Goal: Browse casually: Explore the website without a specific task or goal

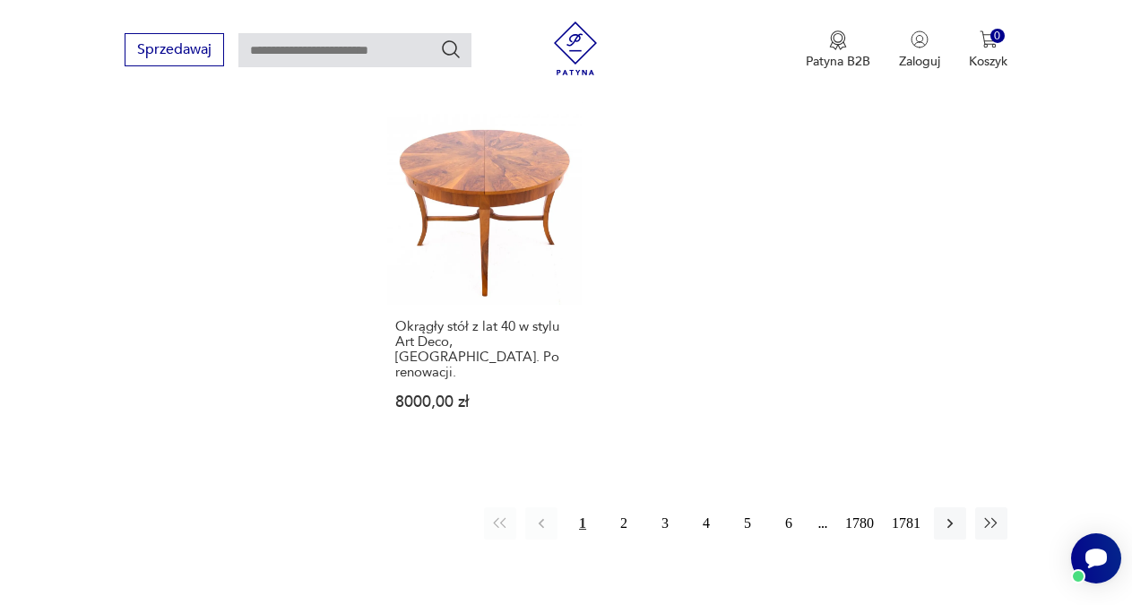
scroll to position [2304, 0]
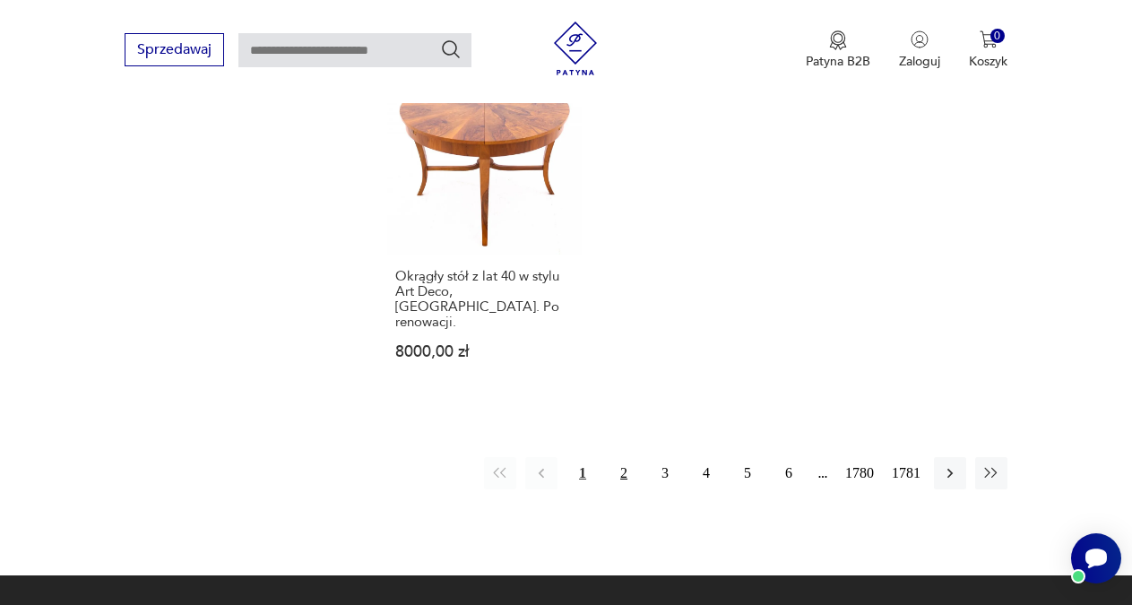
click at [619, 457] on button "2" at bounding box center [624, 473] width 32 height 32
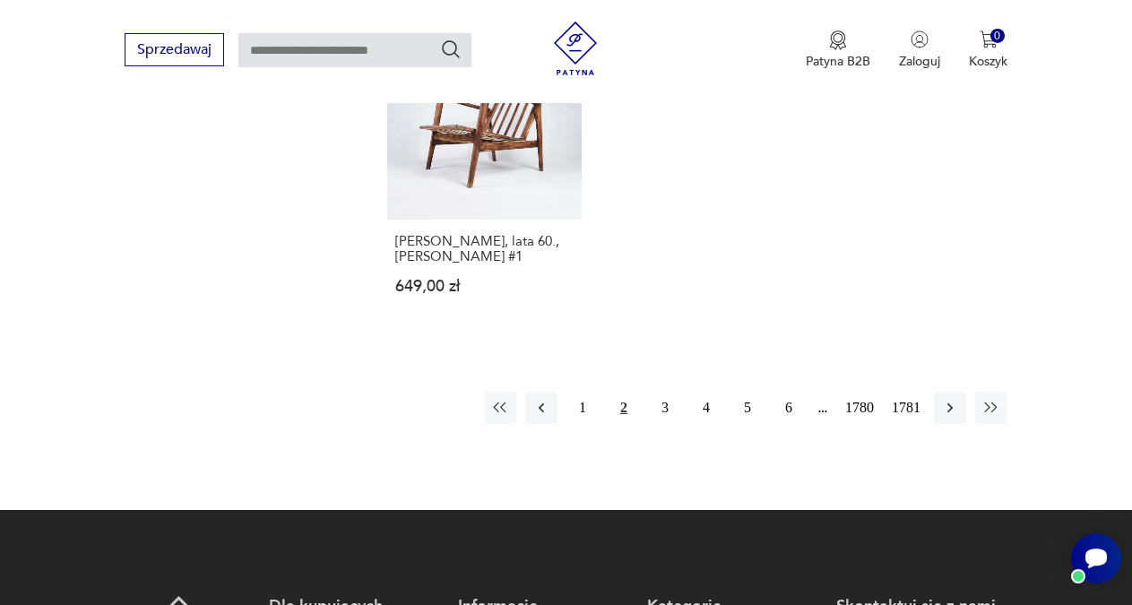
scroll to position [2334, 0]
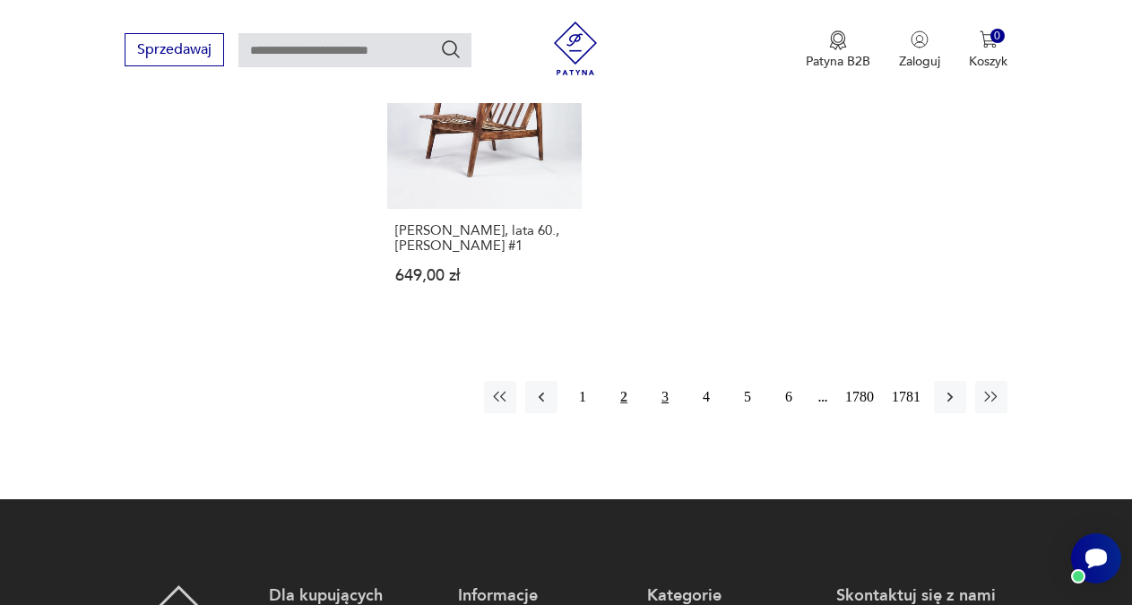
click at [666, 381] on button "3" at bounding box center [665, 397] width 32 height 32
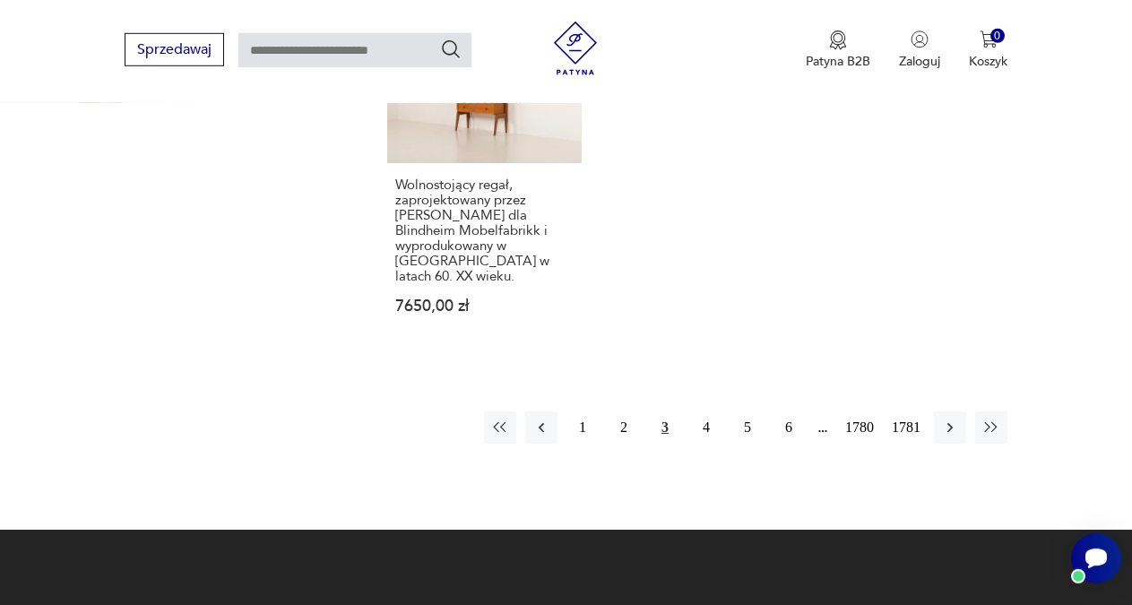
scroll to position [2410, 0]
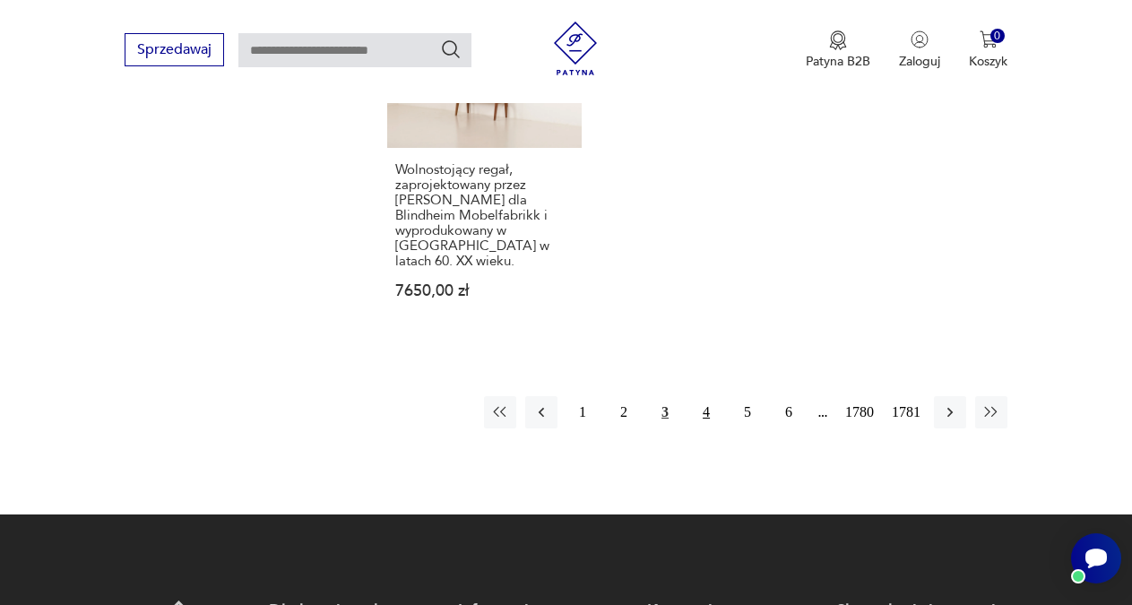
click at [703, 396] on button "4" at bounding box center [706, 412] width 32 height 32
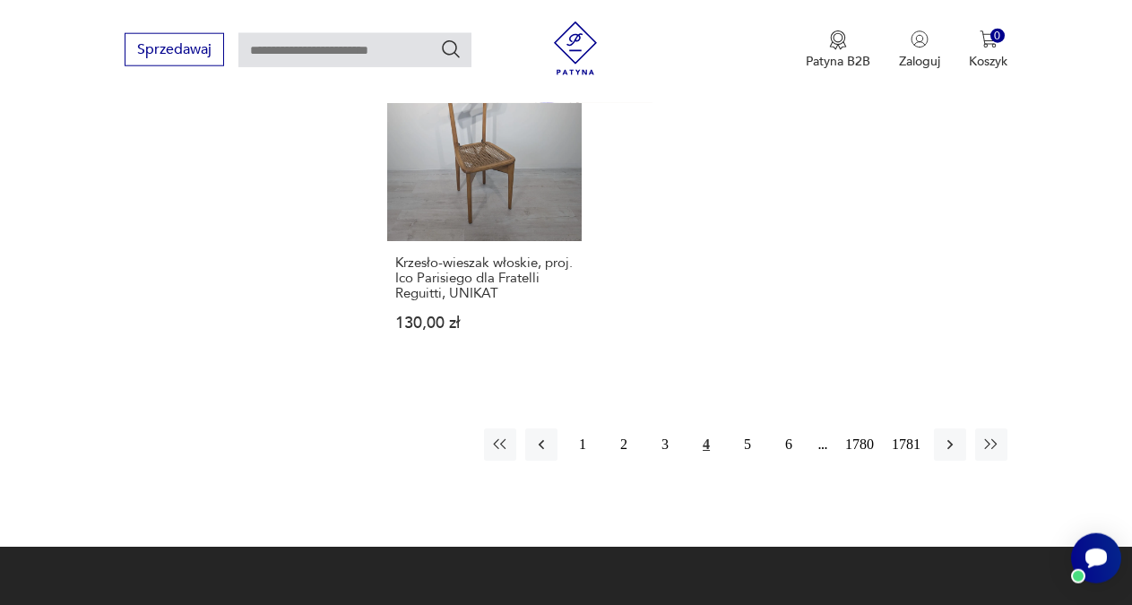
scroll to position [2441, 0]
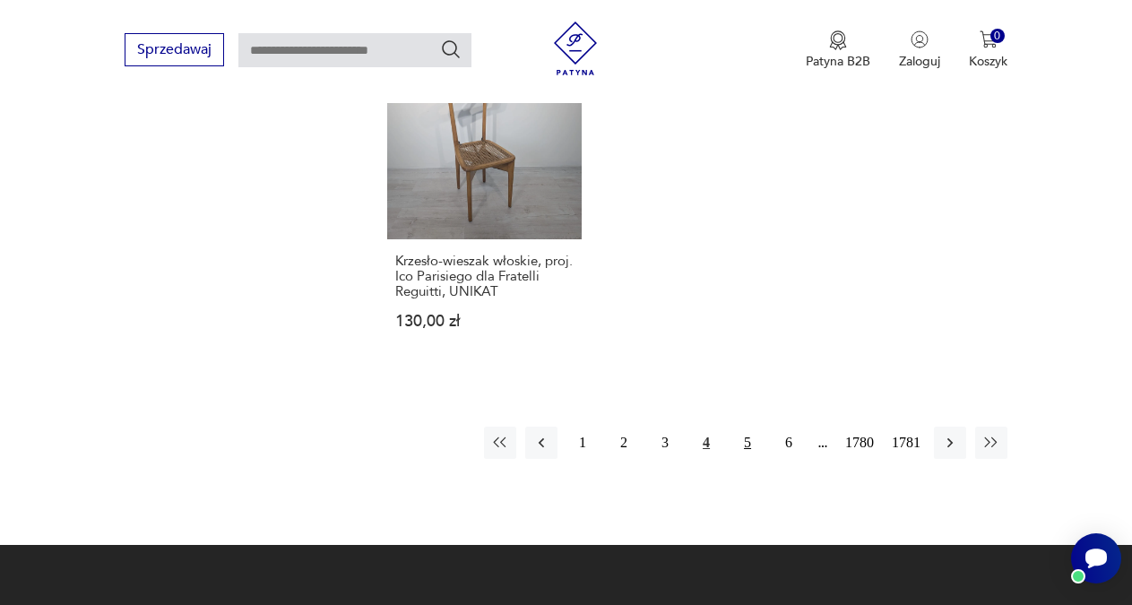
click at [748, 427] on button "5" at bounding box center [747, 443] width 32 height 32
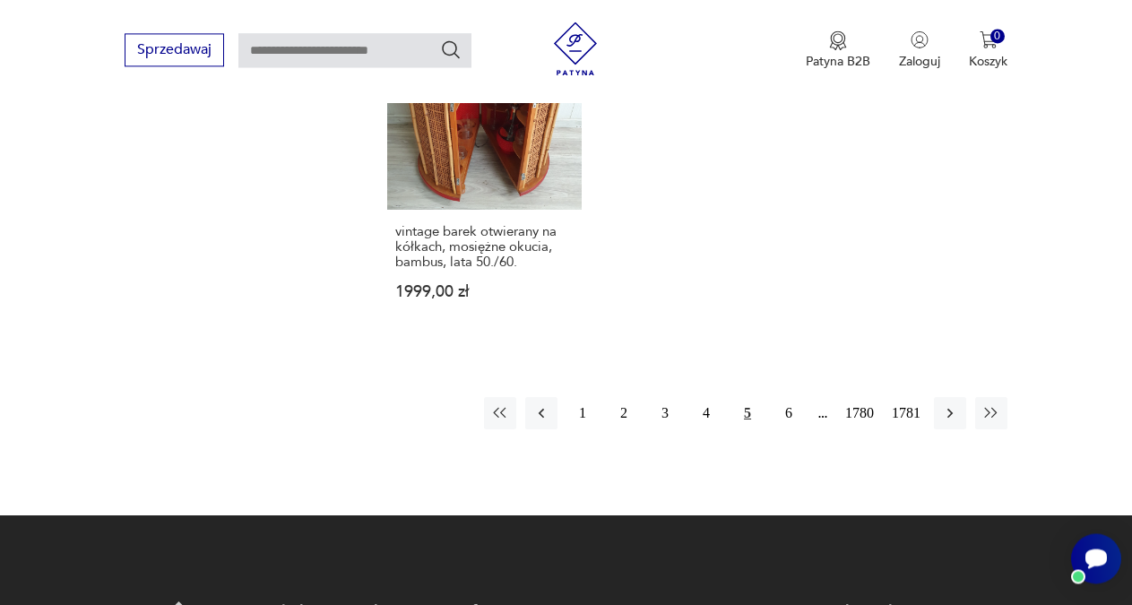
scroll to position [2319, 0]
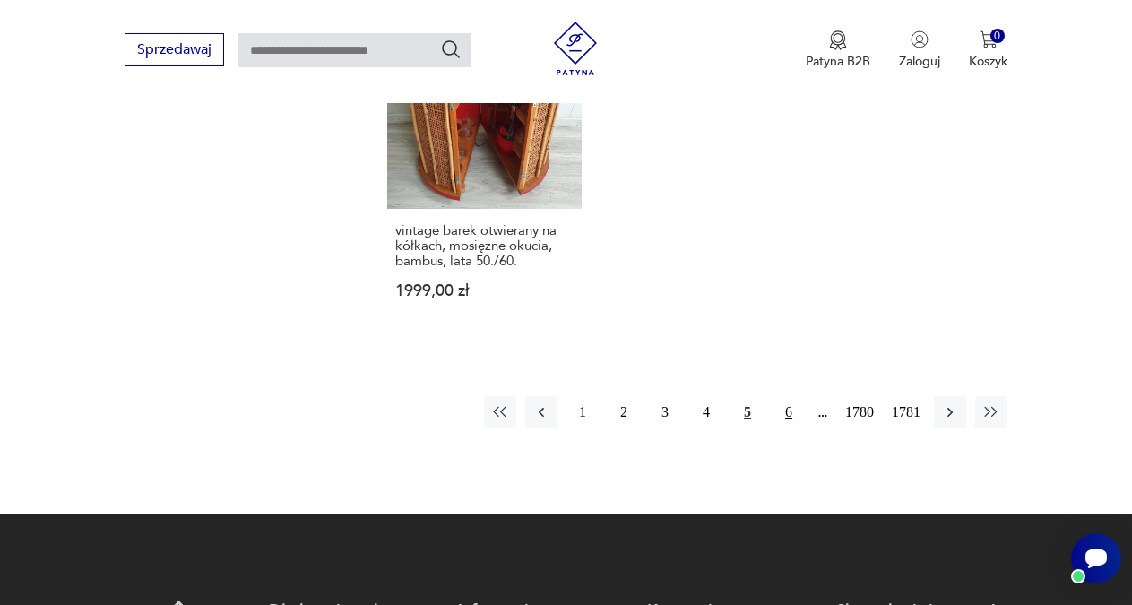
click at [787, 414] on button "6" at bounding box center [788, 412] width 32 height 32
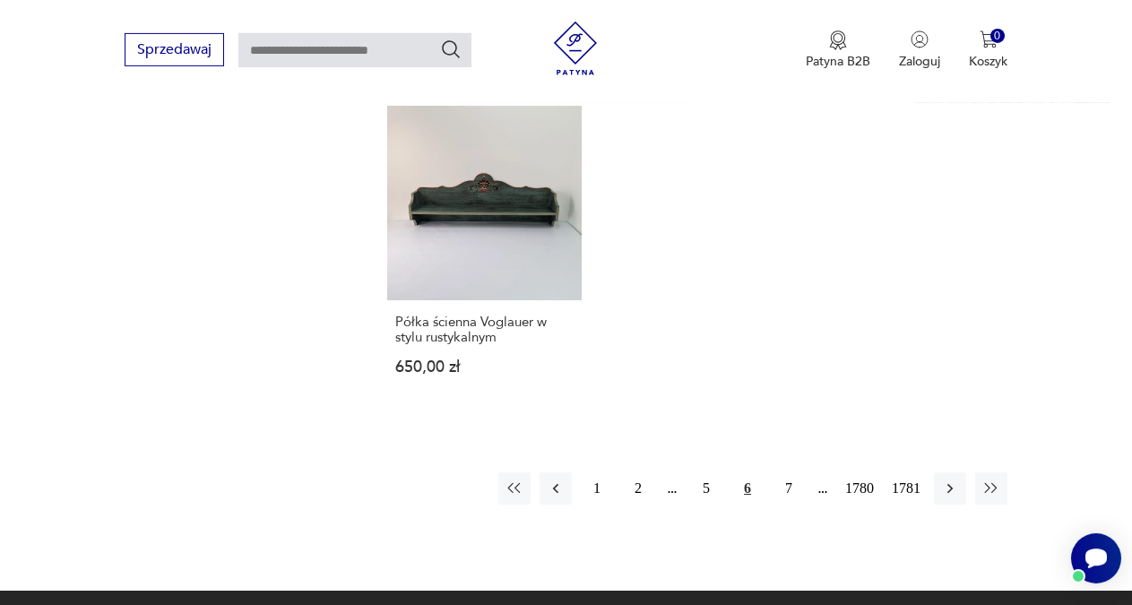
scroll to position [2228, 0]
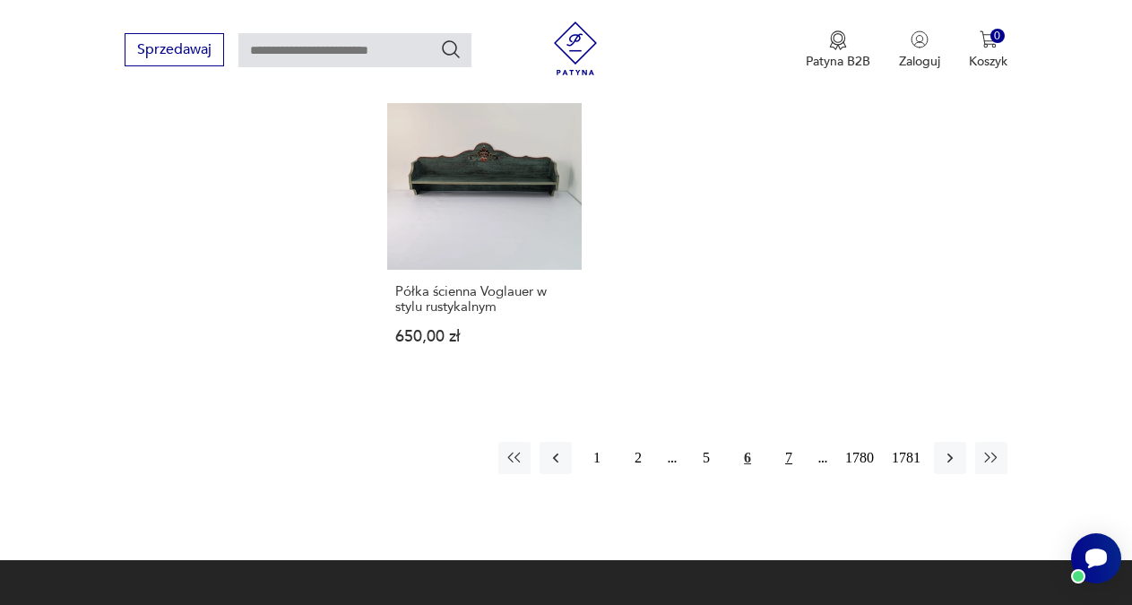
click at [786, 443] on button "7" at bounding box center [788, 458] width 32 height 32
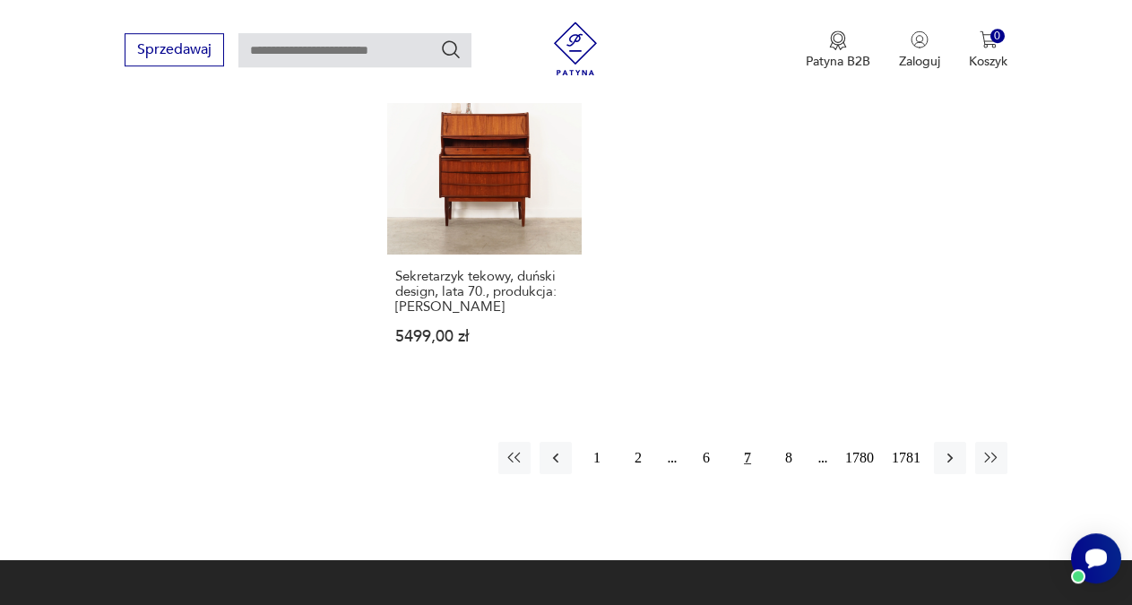
scroll to position [2350, 0]
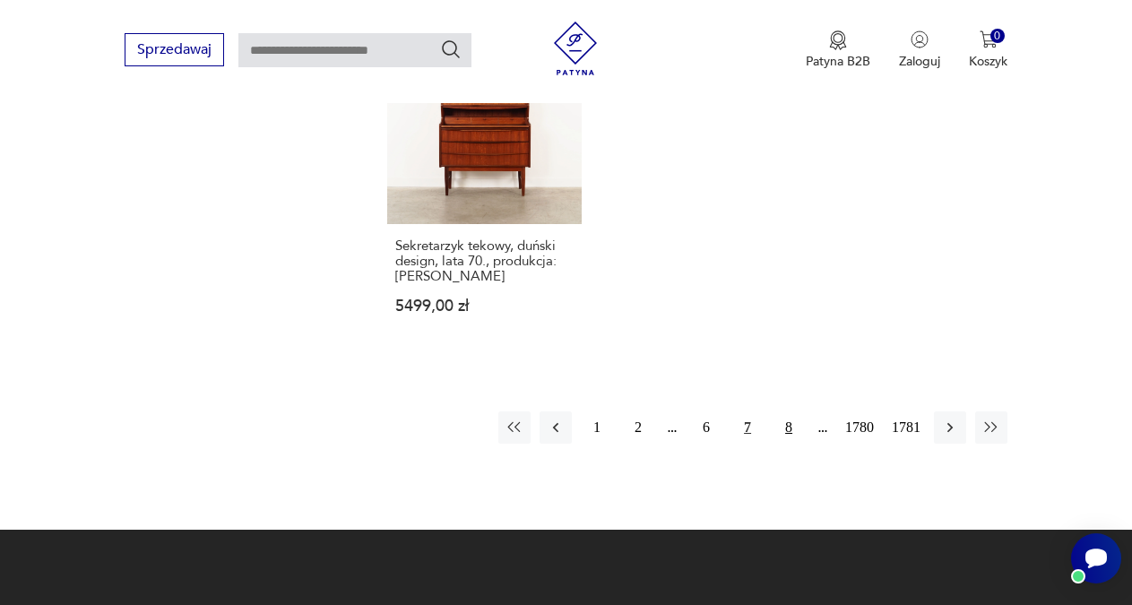
click at [784, 412] on button "8" at bounding box center [788, 427] width 32 height 32
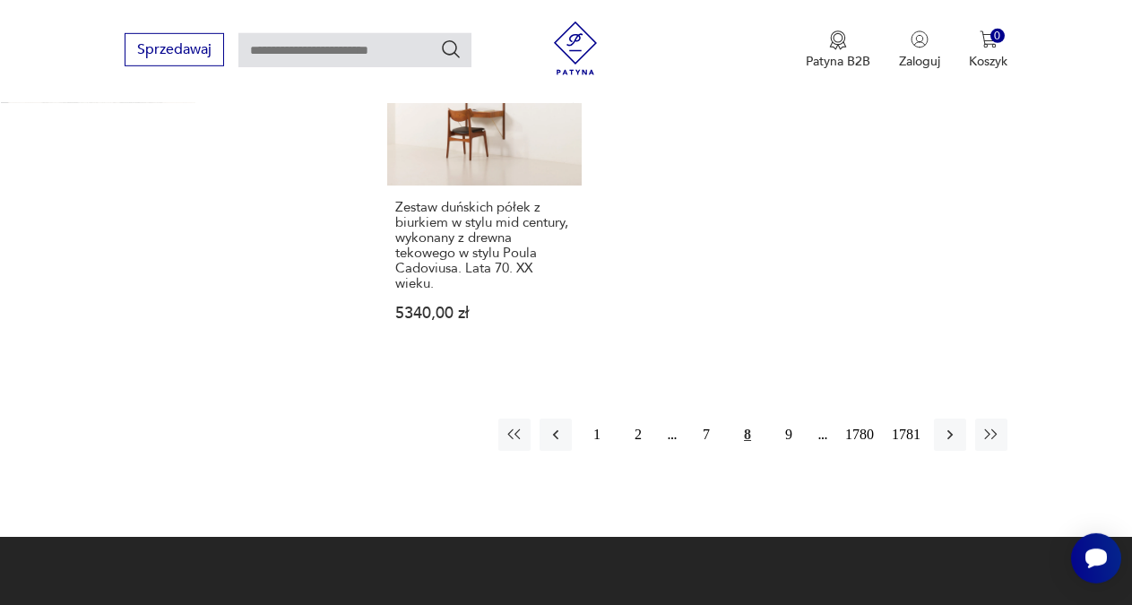
scroll to position [2350, 0]
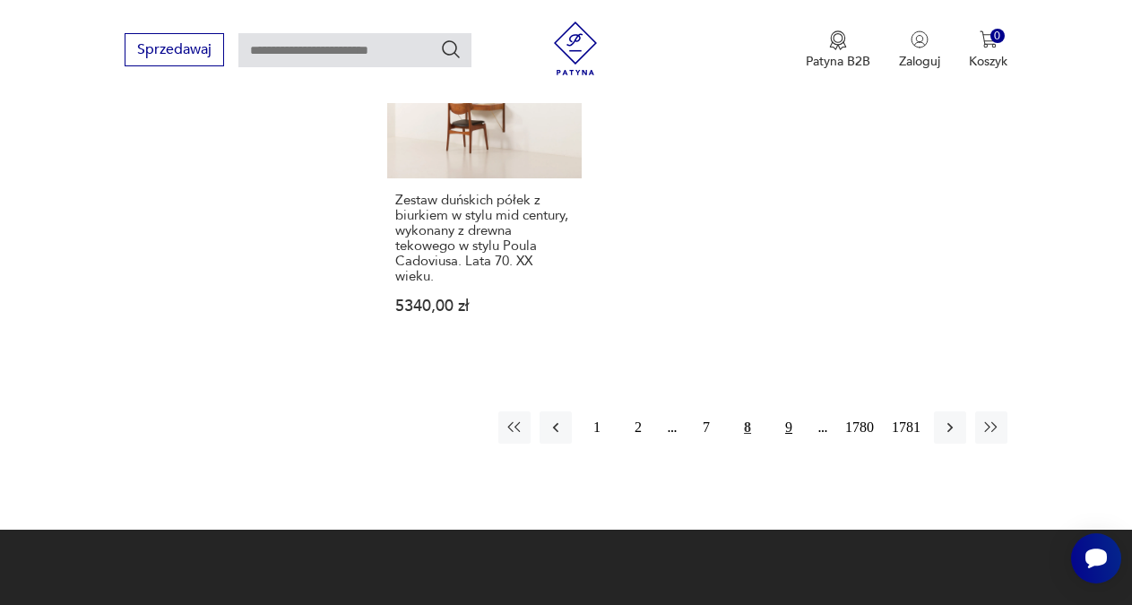
click at [788, 423] on button "9" at bounding box center [788, 427] width 32 height 32
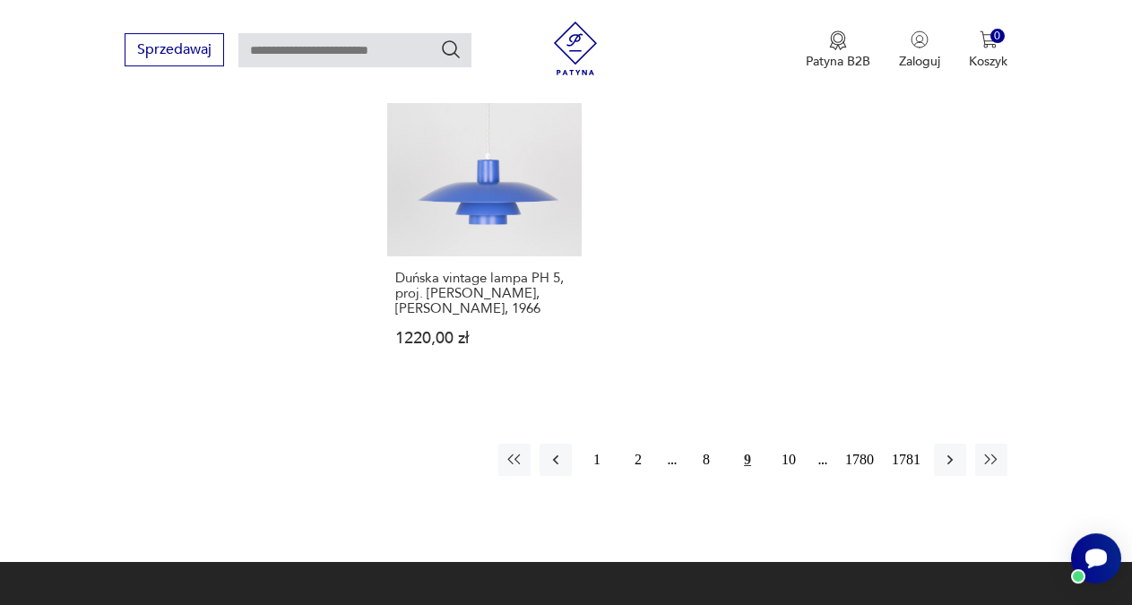
scroll to position [2289, 0]
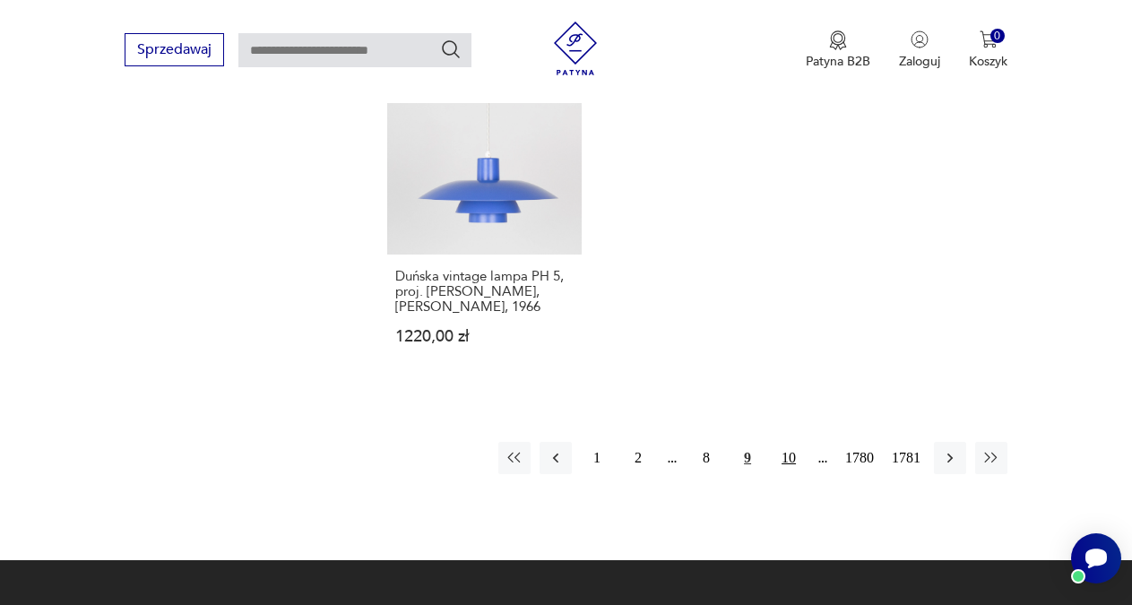
click at [784, 442] on button "10" at bounding box center [788, 458] width 32 height 32
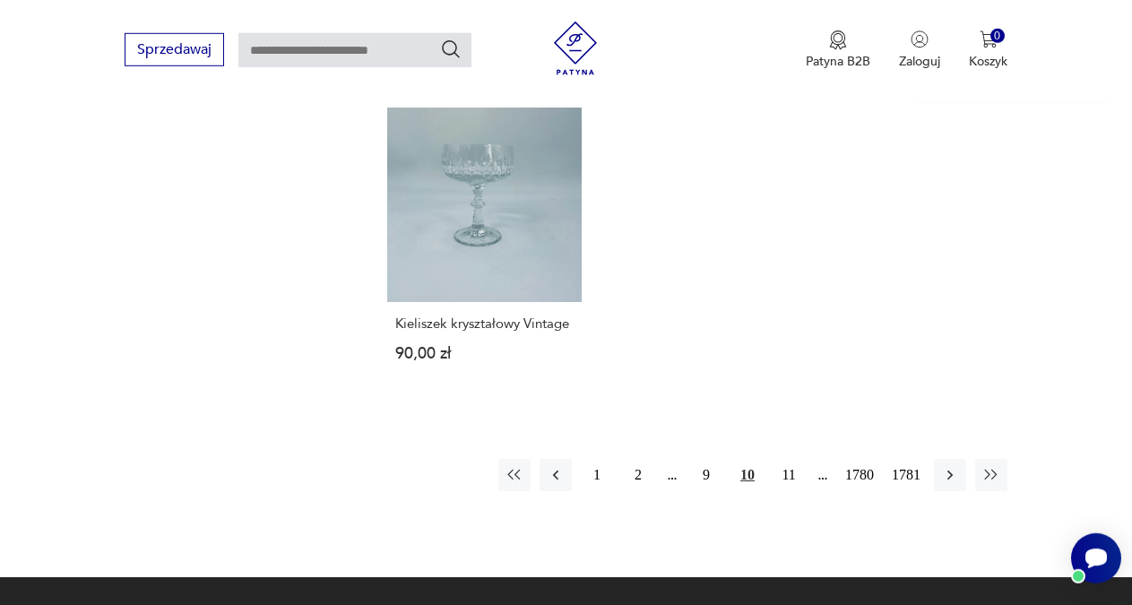
scroll to position [2258, 0]
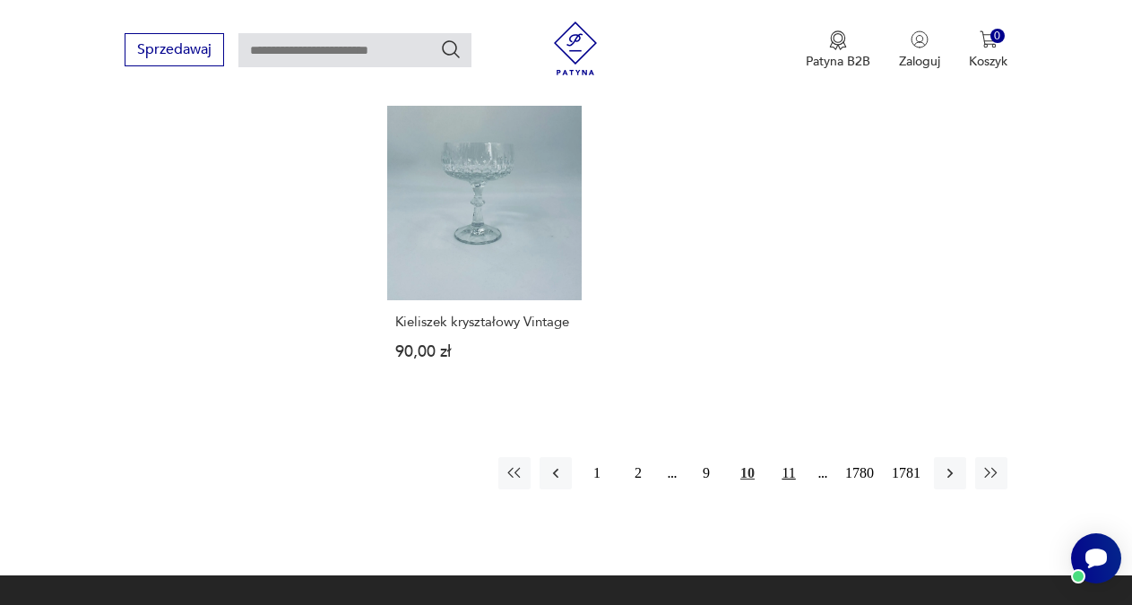
click at [786, 457] on button "11" at bounding box center [788, 473] width 32 height 32
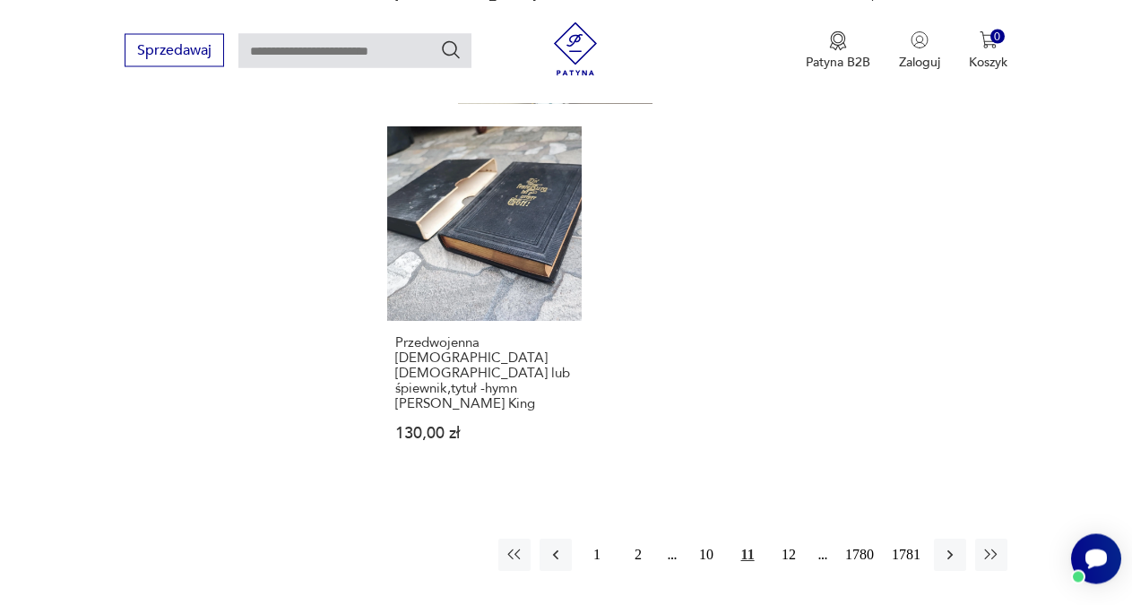
scroll to position [2304, 0]
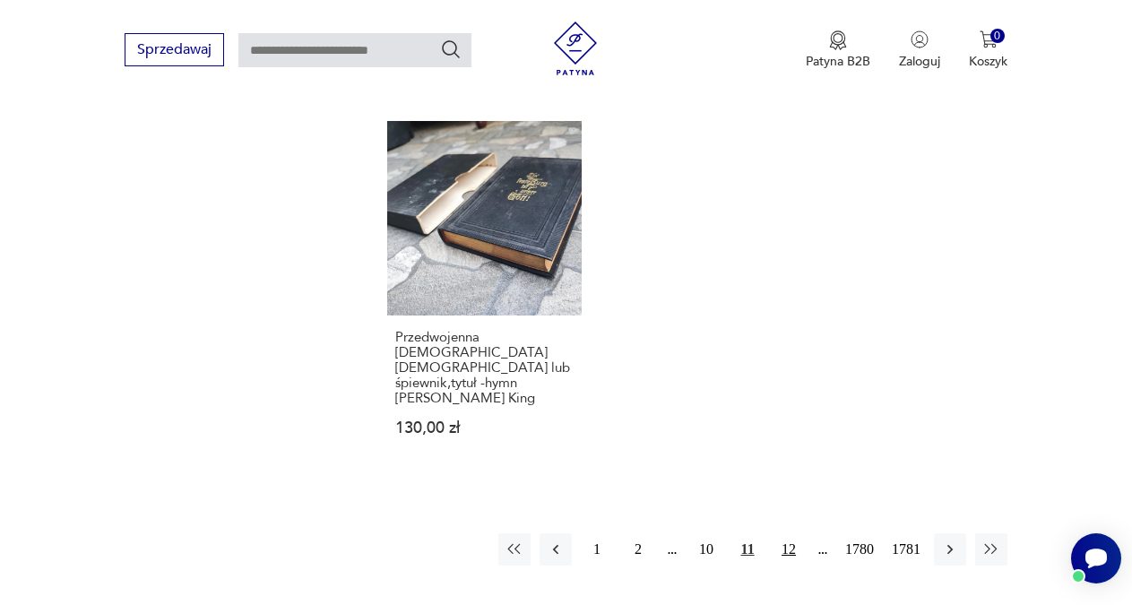
click at [787, 533] on button "12" at bounding box center [788, 549] width 32 height 32
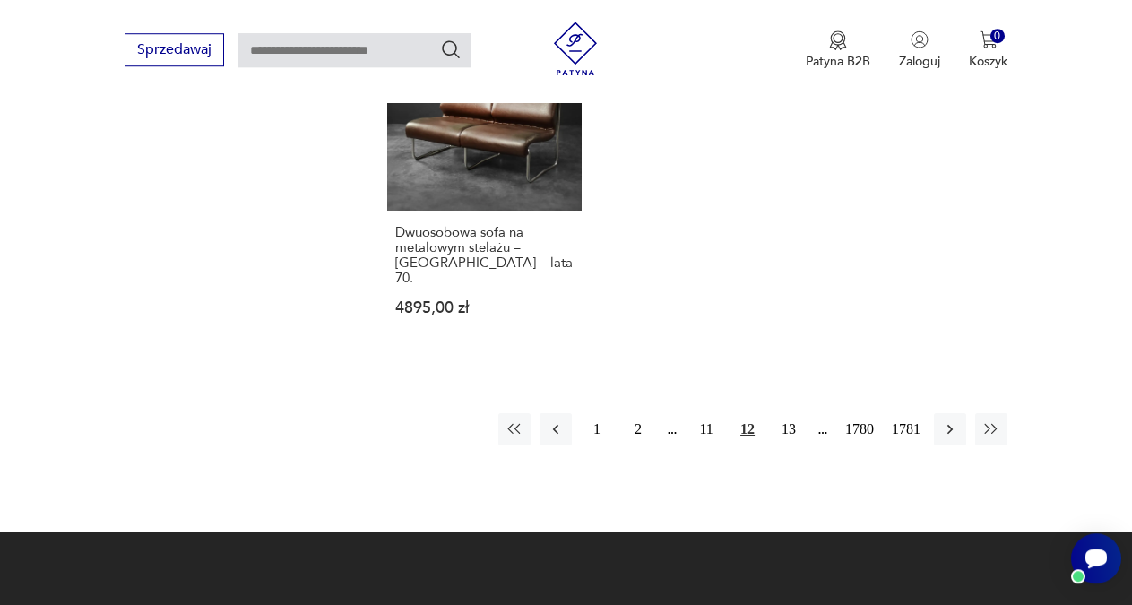
scroll to position [2334, 0]
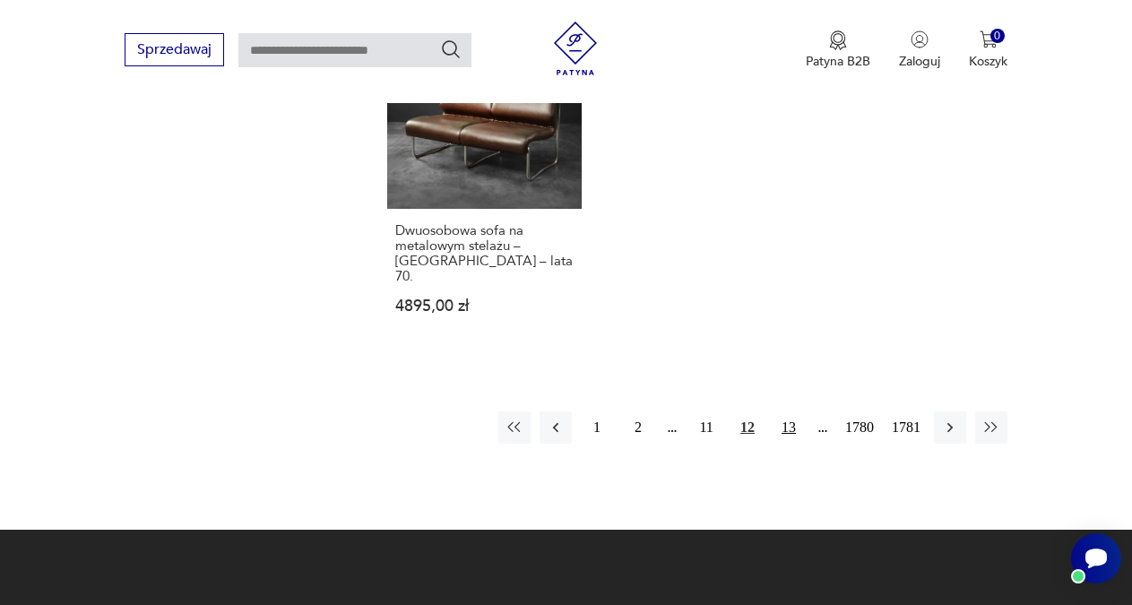
click at [789, 411] on button "13" at bounding box center [788, 427] width 32 height 32
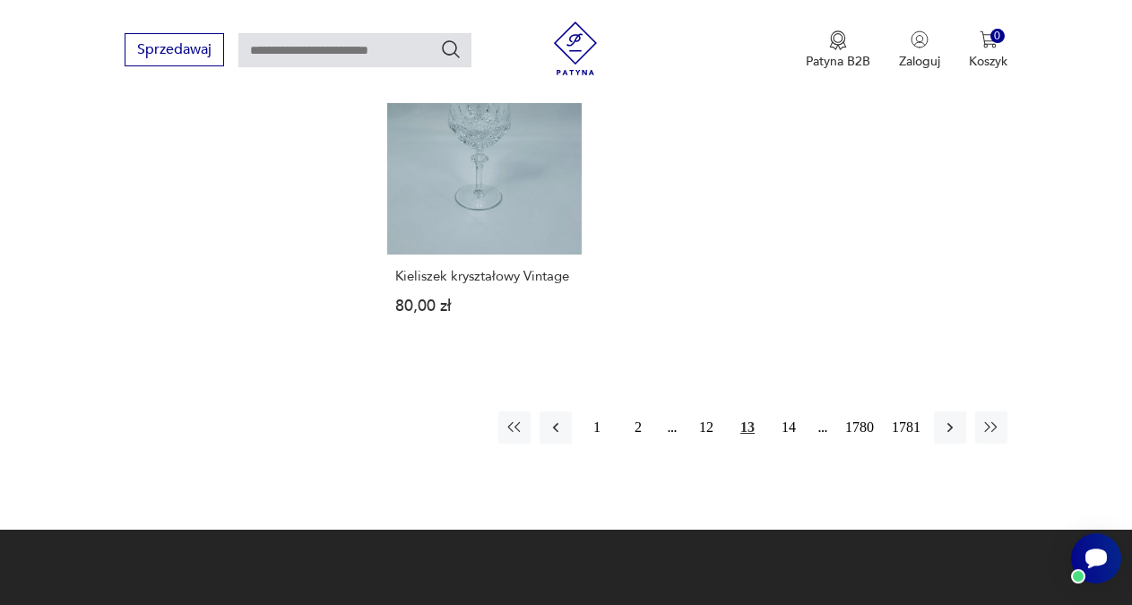
scroll to position [2212, 0]
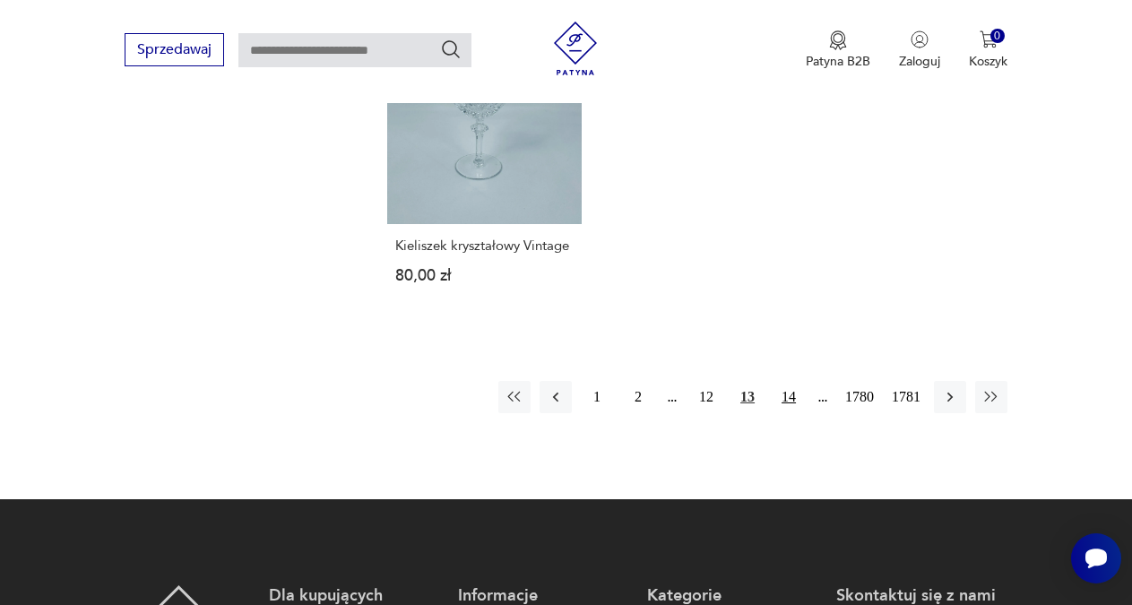
click at [785, 400] on button "14" at bounding box center [788, 397] width 32 height 32
click at [785, 401] on button "14" at bounding box center [788, 397] width 32 height 32
click at [785, 401] on button "16" at bounding box center [788, 397] width 32 height 32
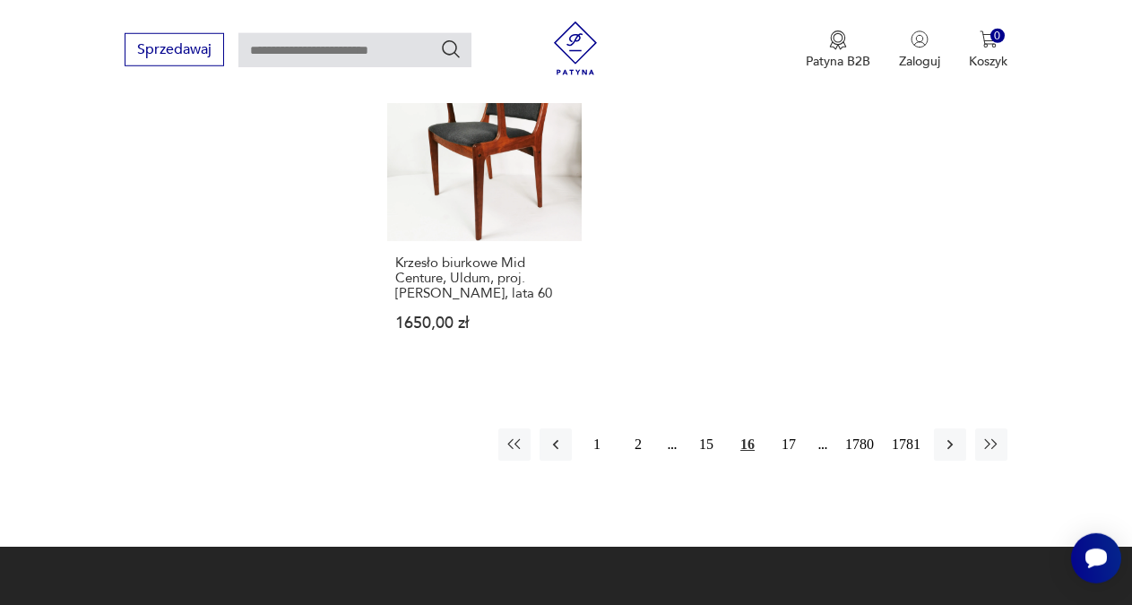
scroll to position [2289, 0]
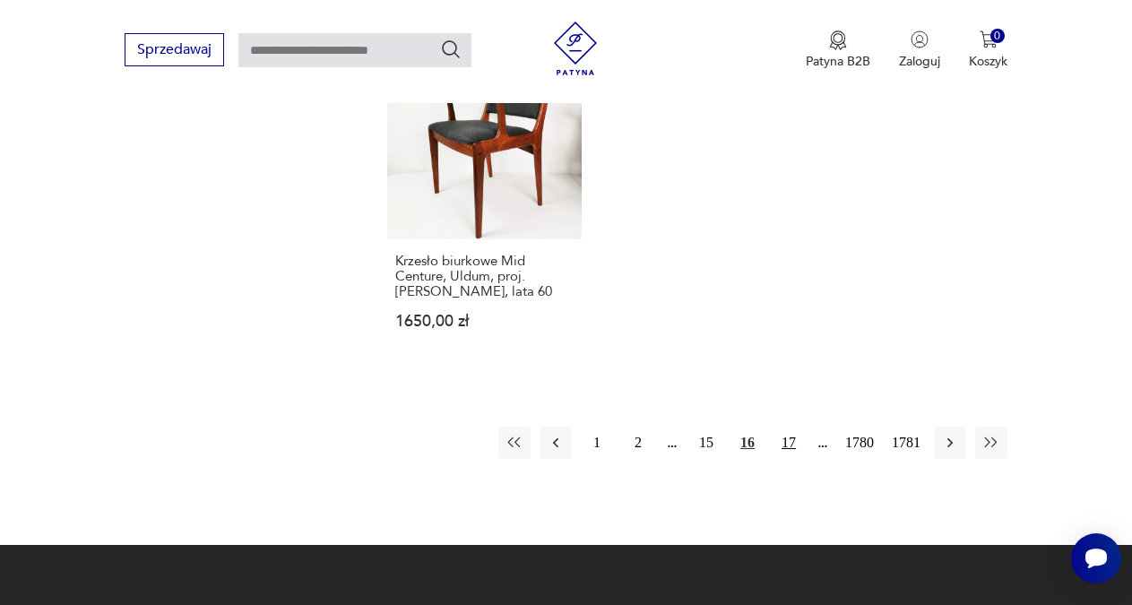
click at [787, 427] on button "17" at bounding box center [788, 443] width 32 height 32
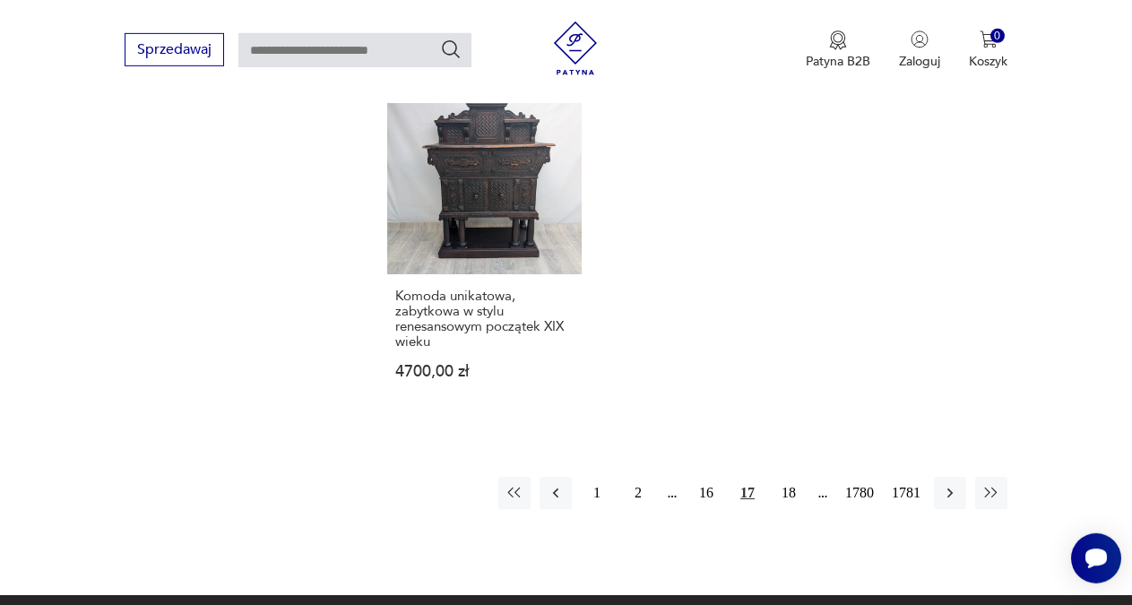
scroll to position [2304, 0]
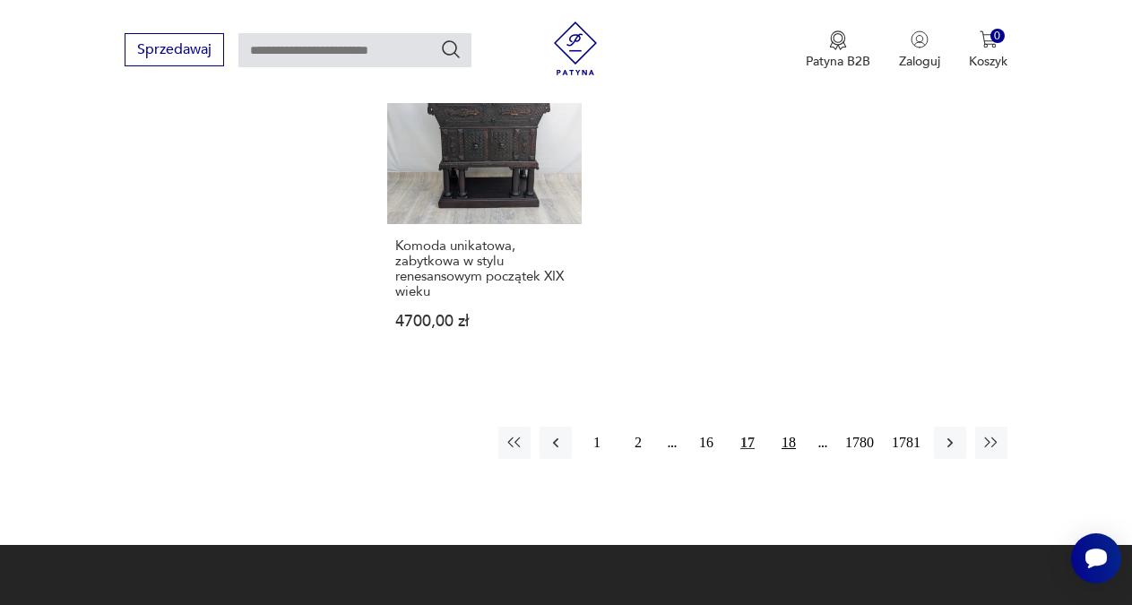
click at [787, 427] on button "18" at bounding box center [788, 443] width 32 height 32
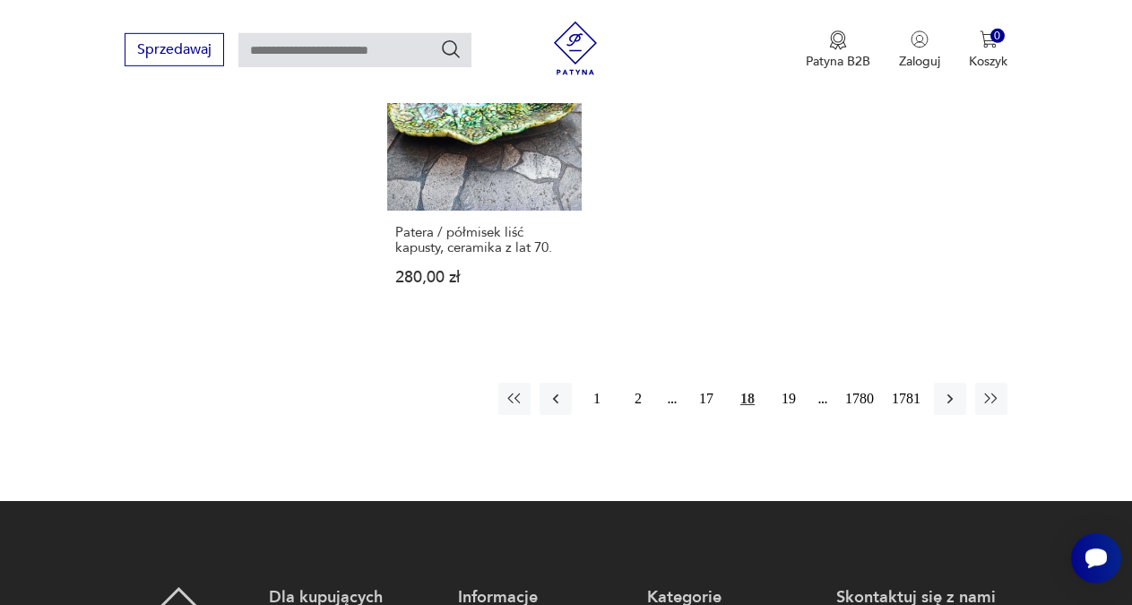
scroll to position [2289, 0]
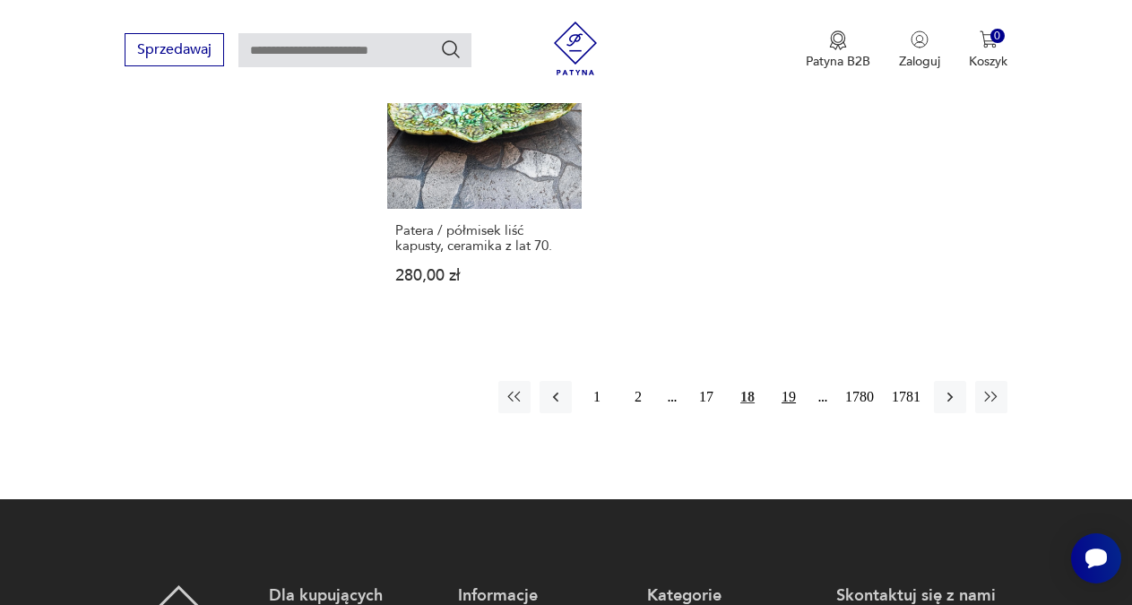
click at [787, 394] on button "19" at bounding box center [788, 397] width 32 height 32
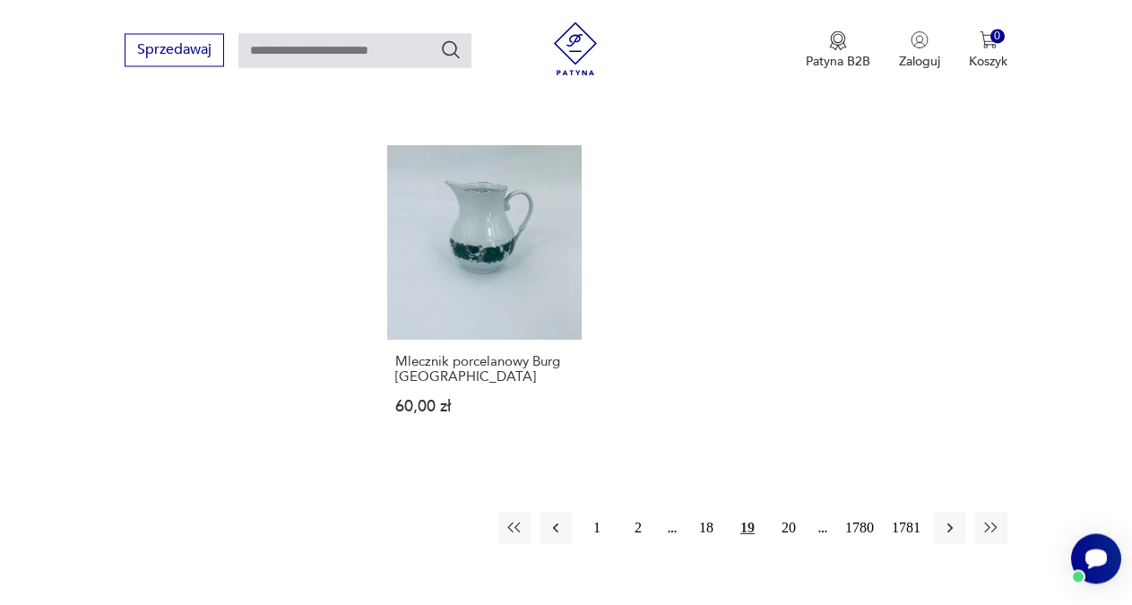
scroll to position [2258, 0]
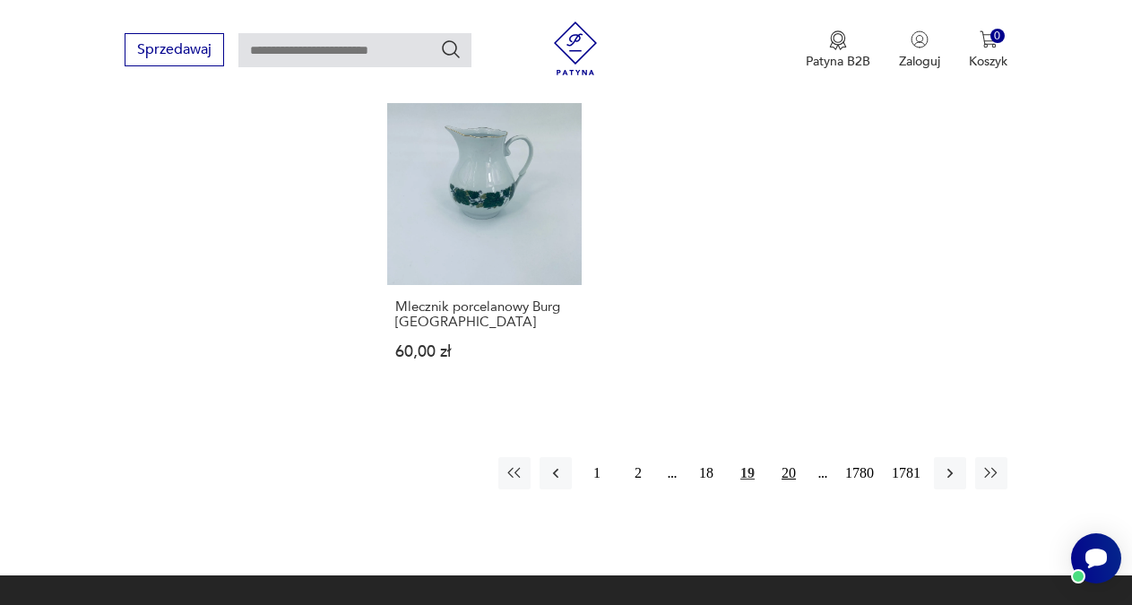
click at [789, 457] on button "20" at bounding box center [788, 473] width 32 height 32
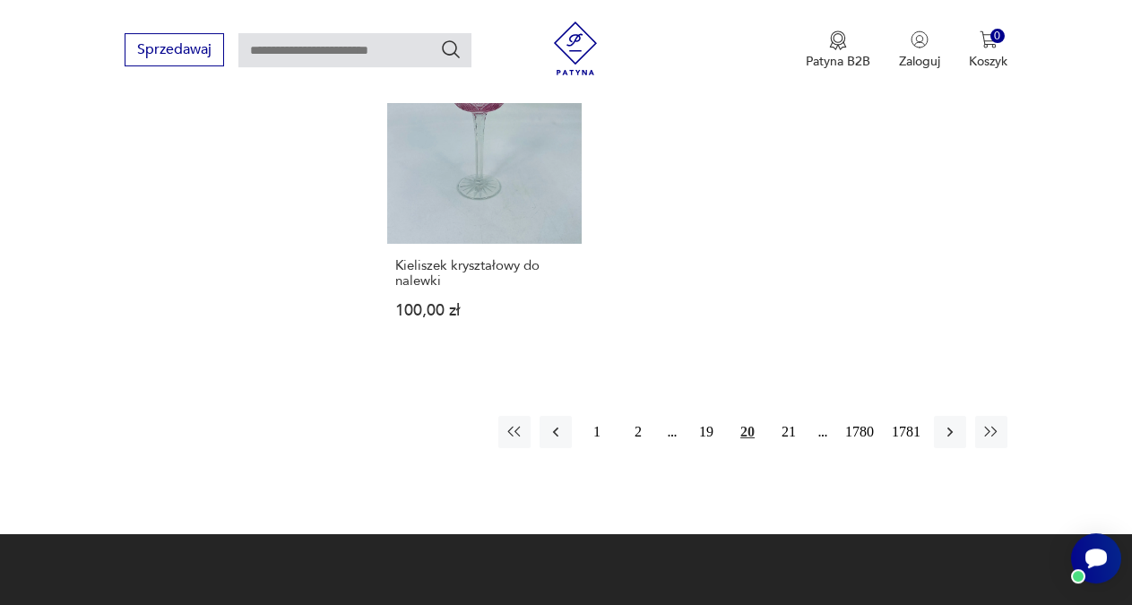
scroll to position [2243, 0]
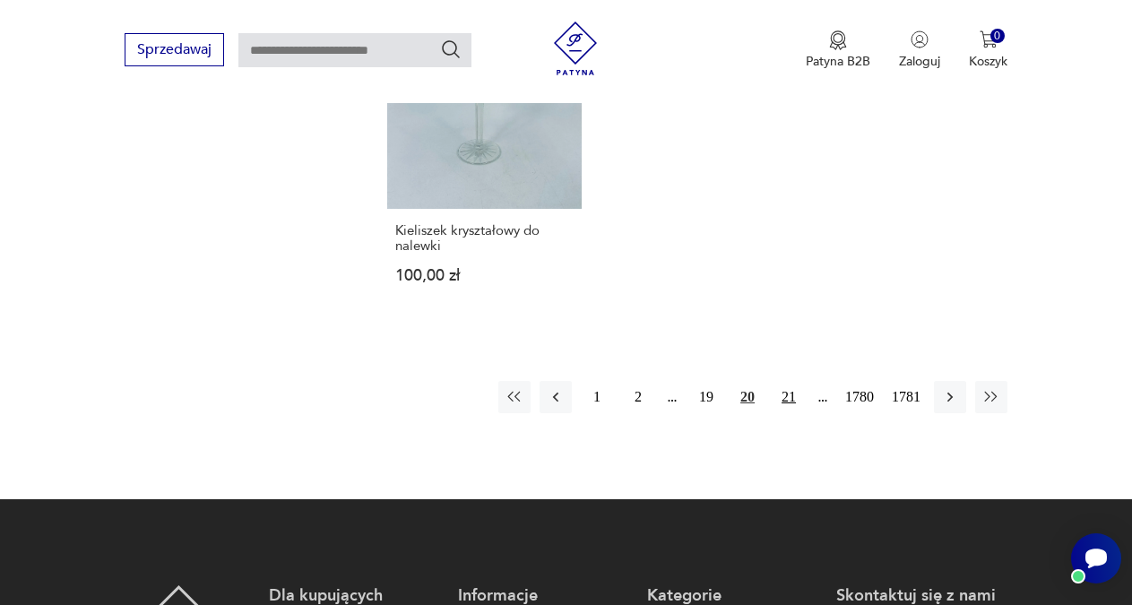
click at [784, 381] on button "21" at bounding box center [788, 397] width 32 height 32
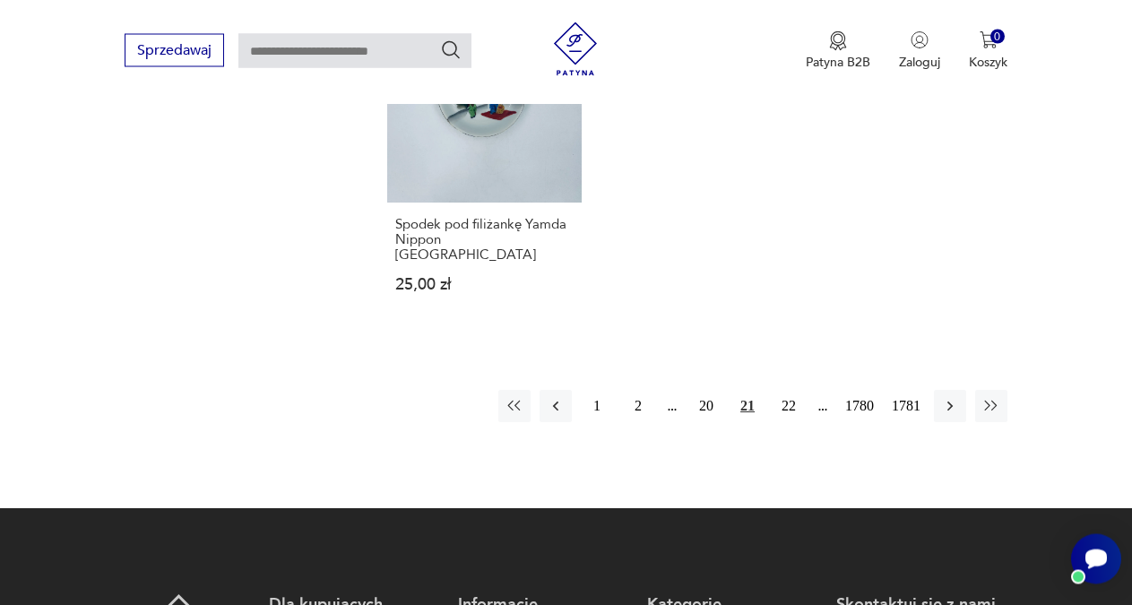
scroll to position [2273, 0]
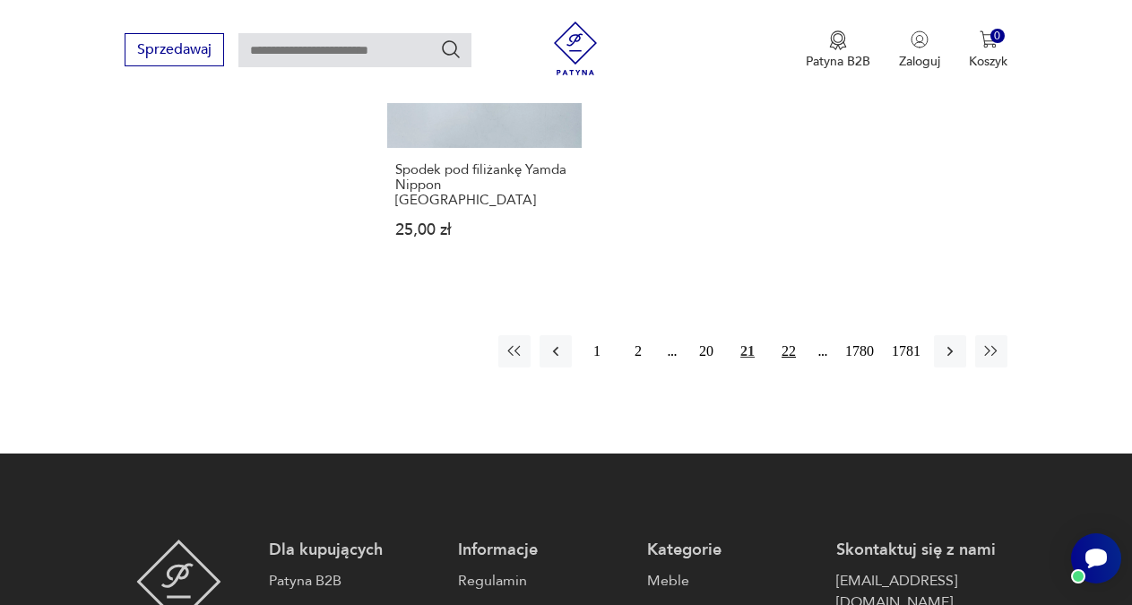
click at [787, 335] on button "22" at bounding box center [788, 351] width 32 height 32
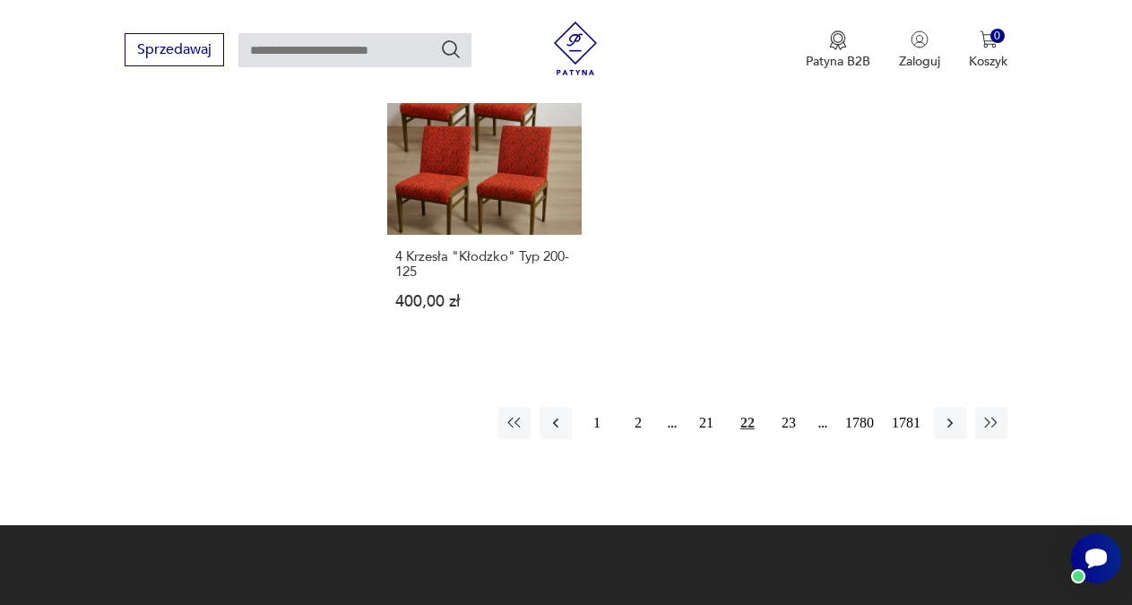
scroll to position [2228, 0]
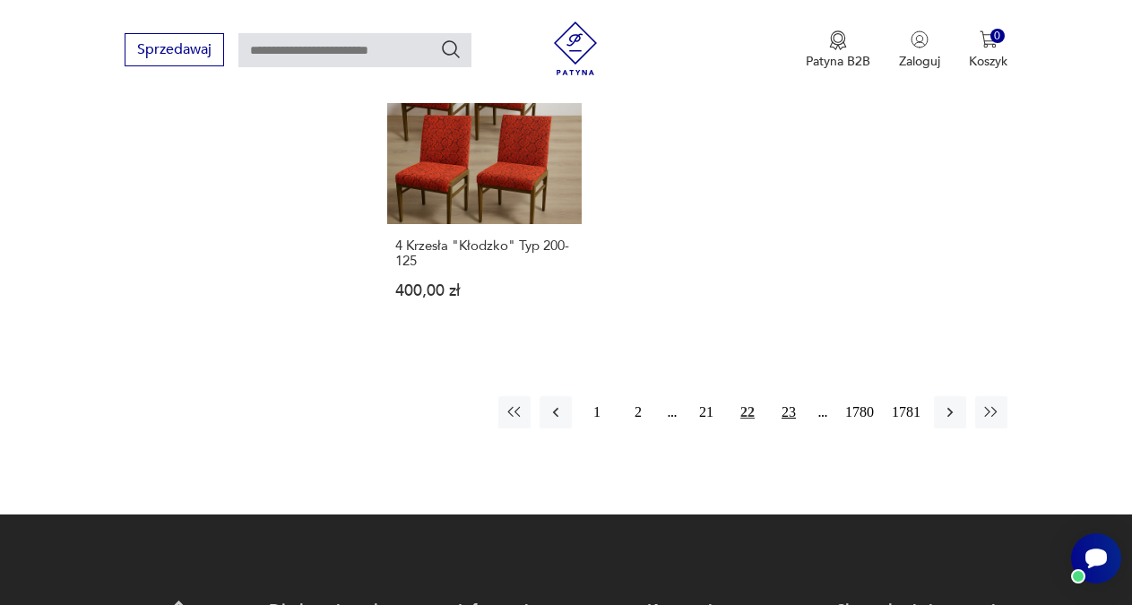
click at [791, 403] on button "23" at bounding box center [788, 412] width 32 height 32
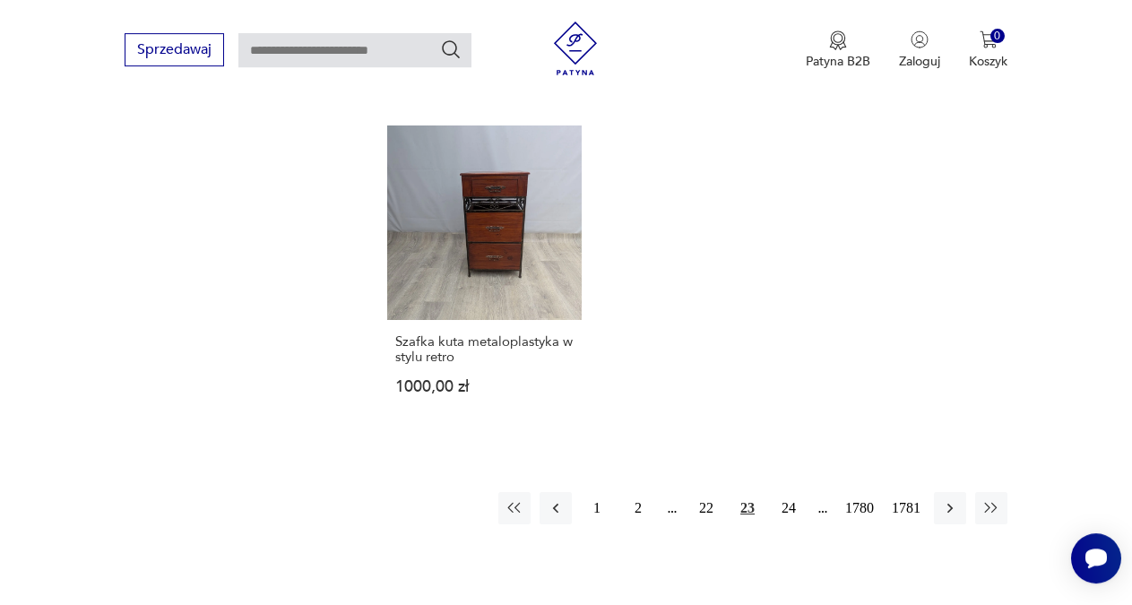
scroll to position [2273, 0]
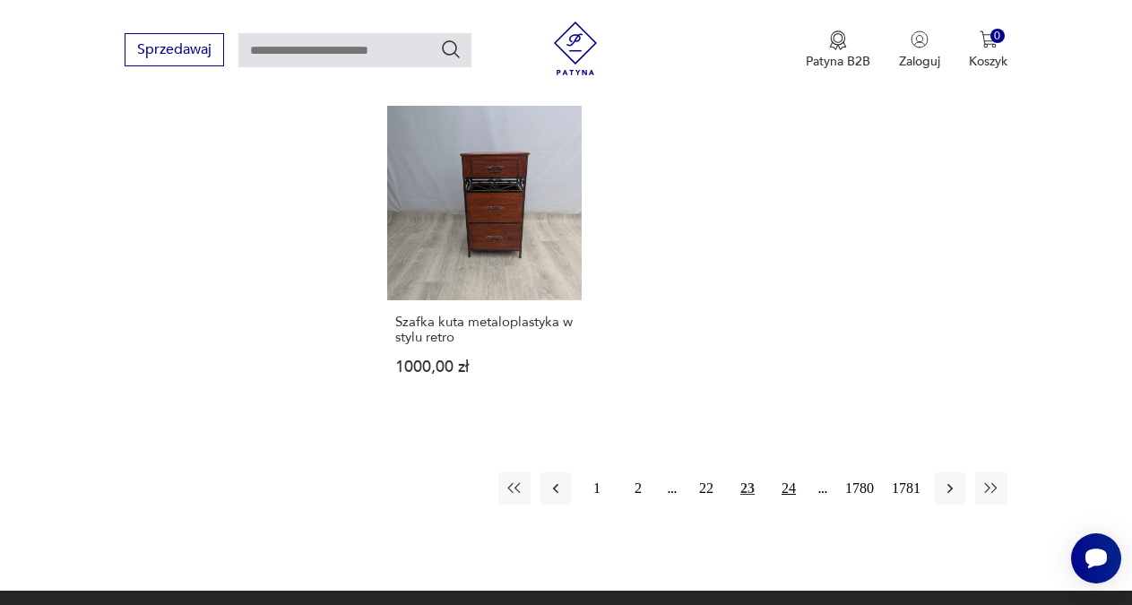
click at [787, 472] on button "24" at bounding box center [788, 488] width 32 height 32
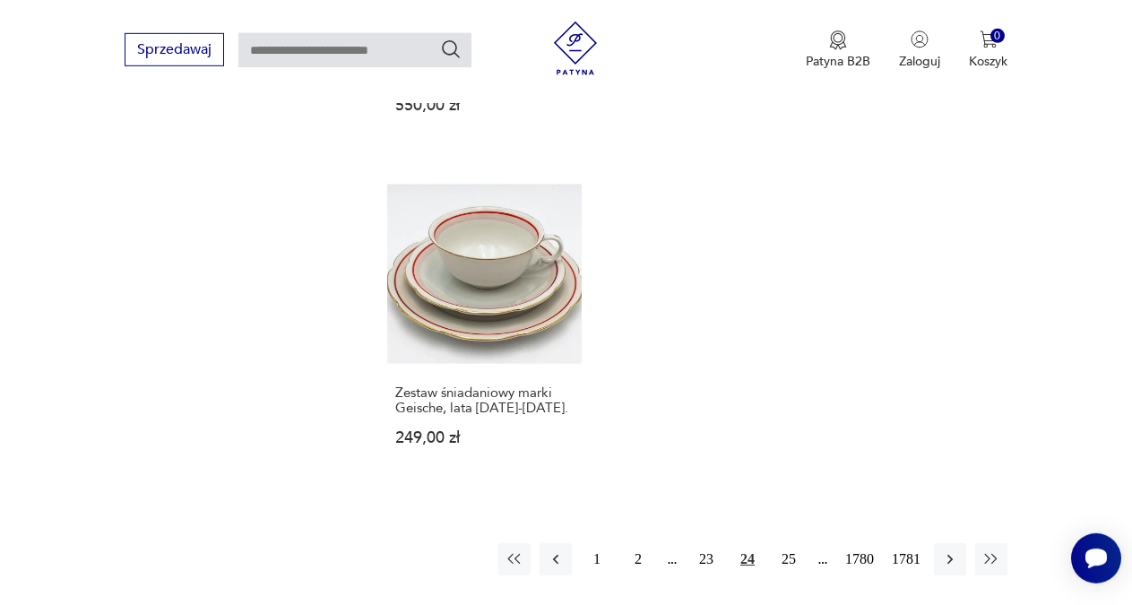
scroll to position [2243, 0]
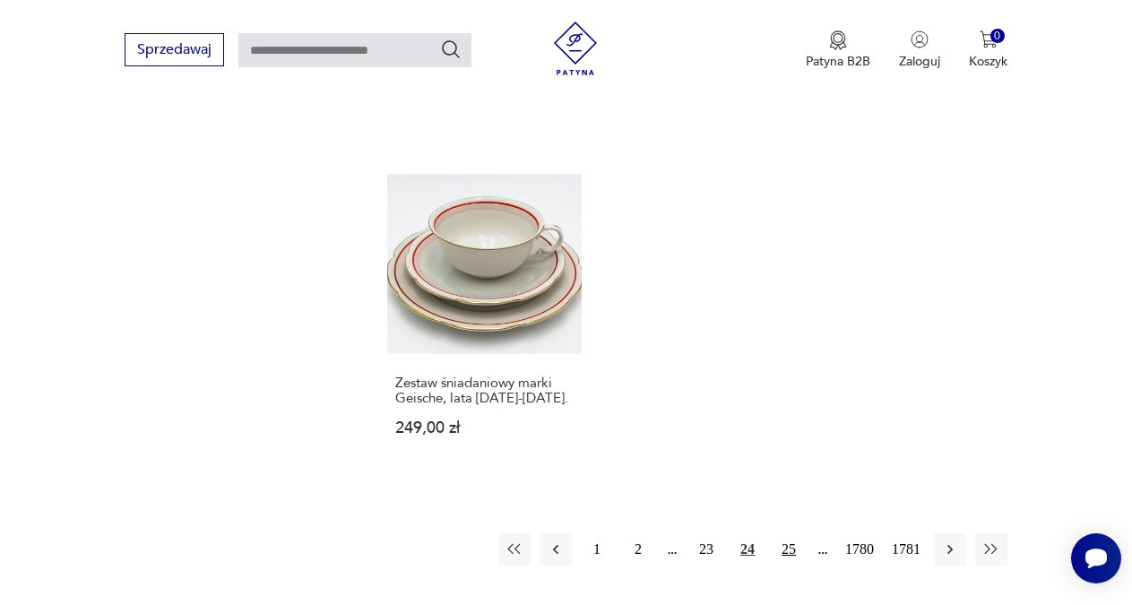
click at [788, 533] on button "25" at bounding box center [788, 549] width 32 height 32
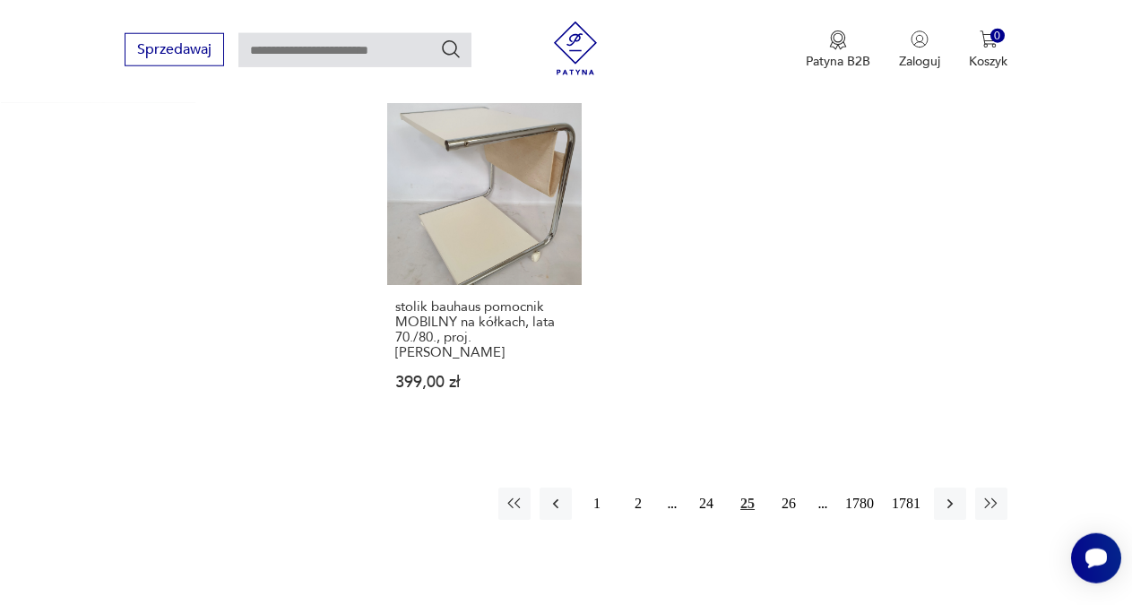
scroll to position [2304, 0]
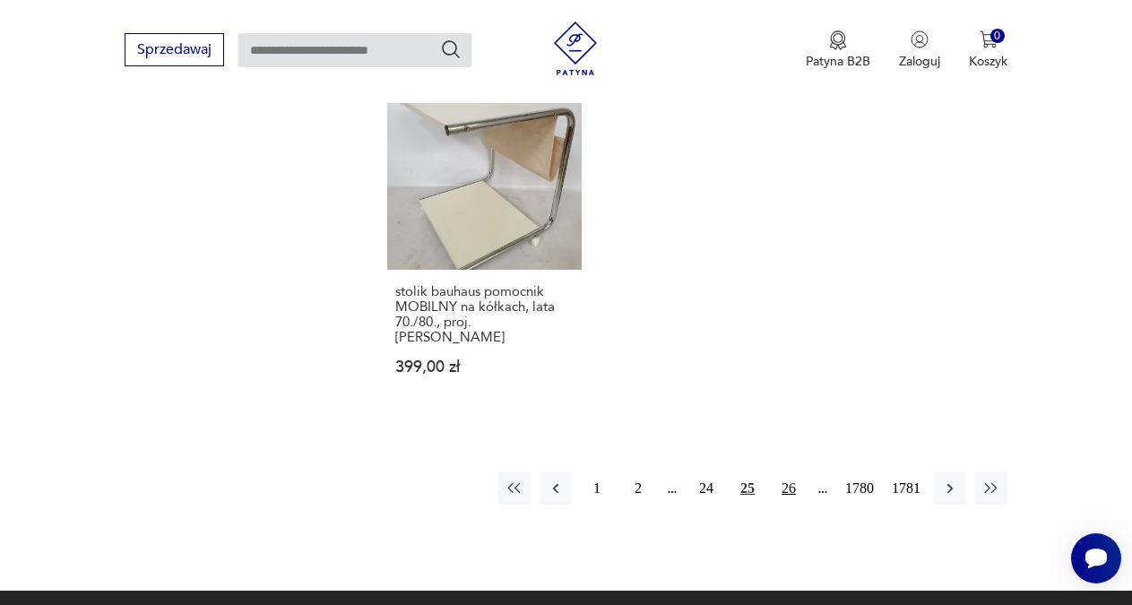
click at [787, 472] on button "26" at bounding box center [788, 488] width 32 height 32
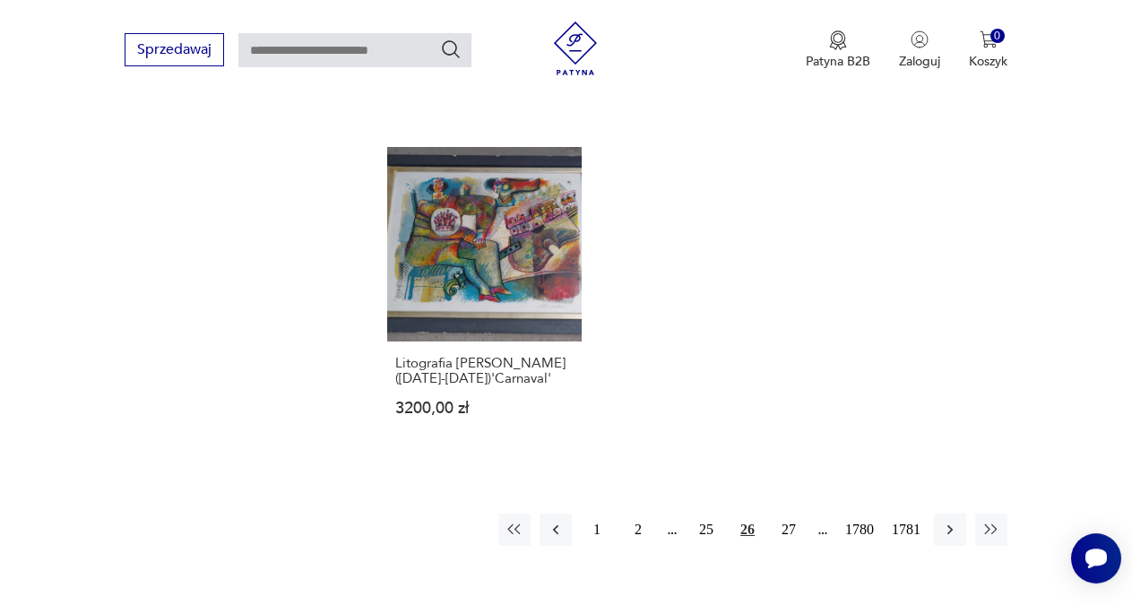
scroll to position [2228, 0]
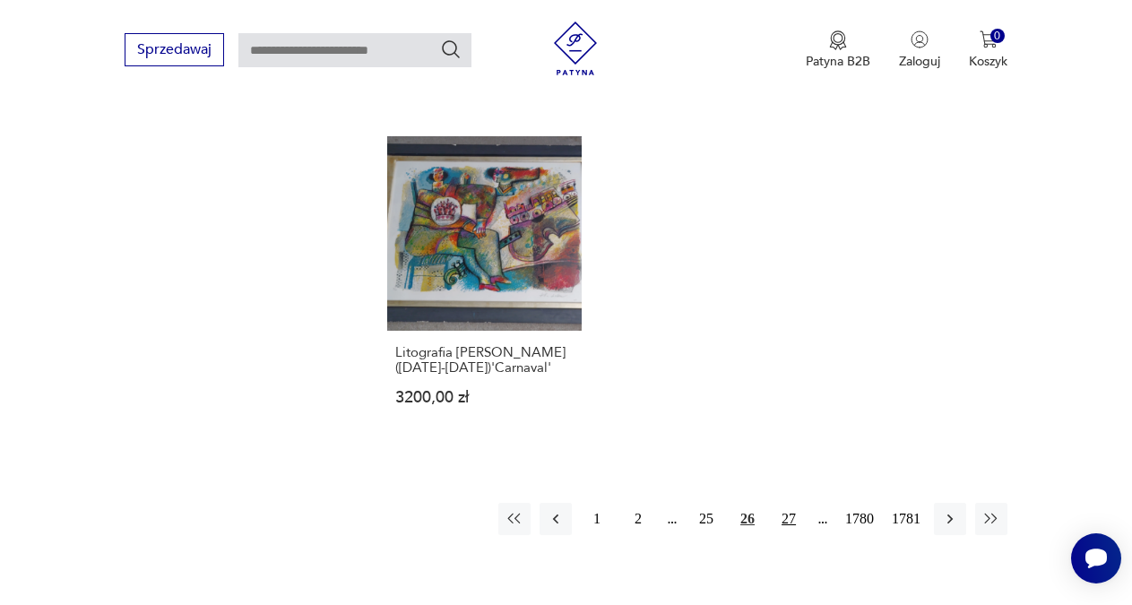
click at [784, 503] on button "27" at bounding box center [788, 519] width 32 height 32
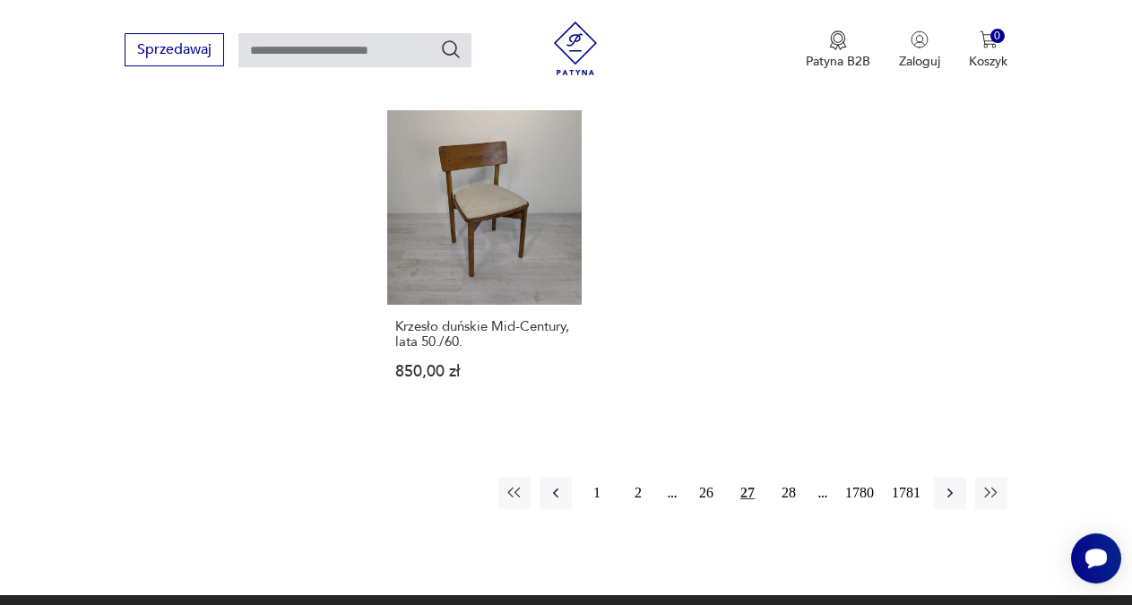
scroll to position [2228, 0]
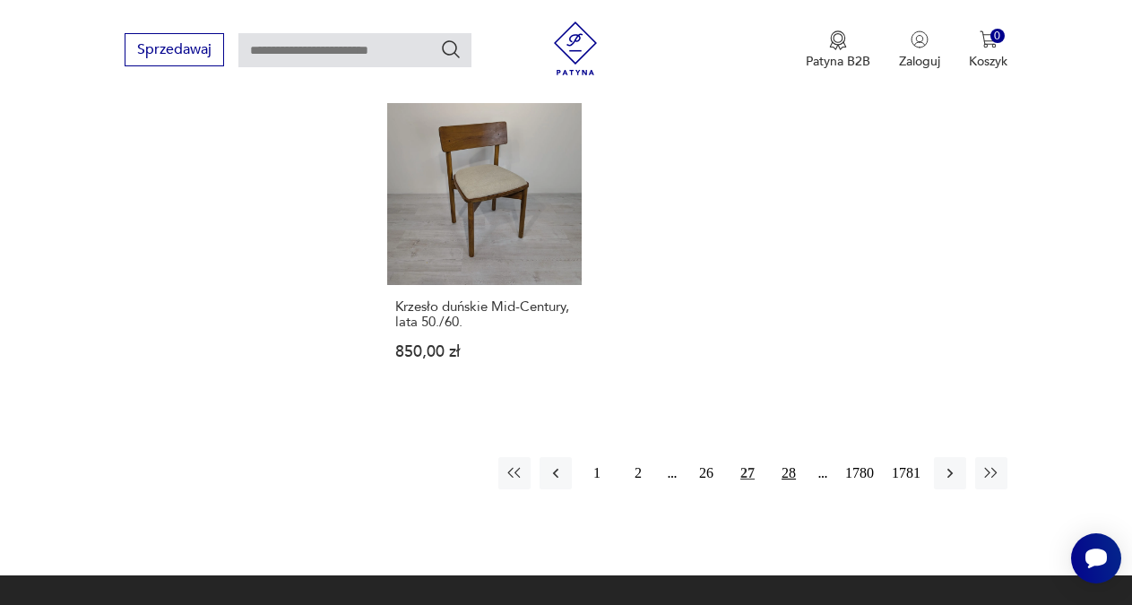
click at [787, 457] on button "28" at bounding box center [788, 473] width 32 height 32
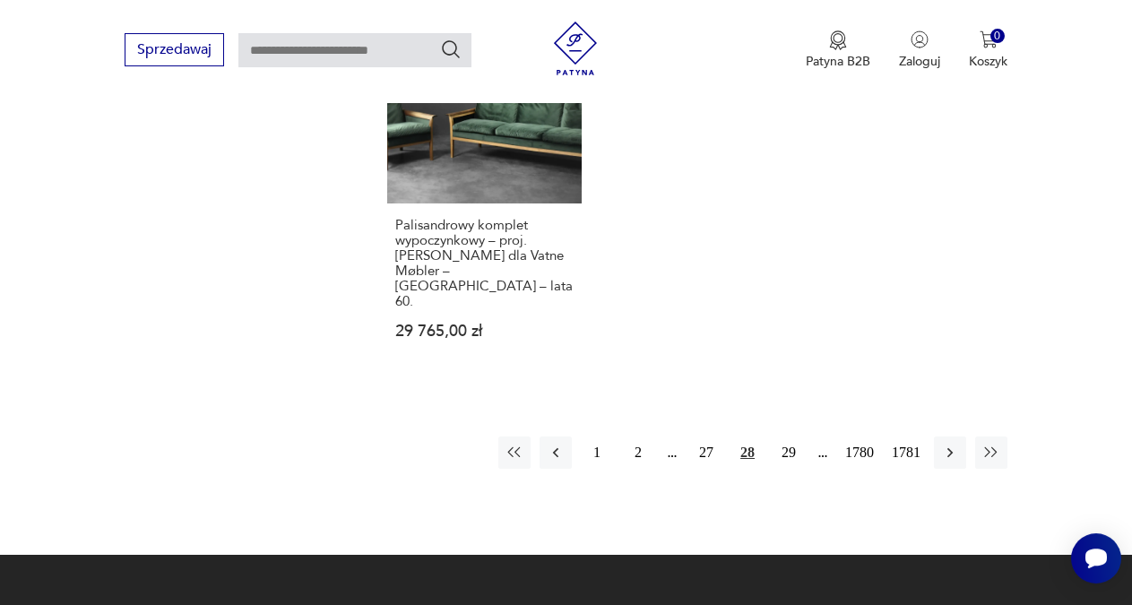
scroll to position [2273, 0]
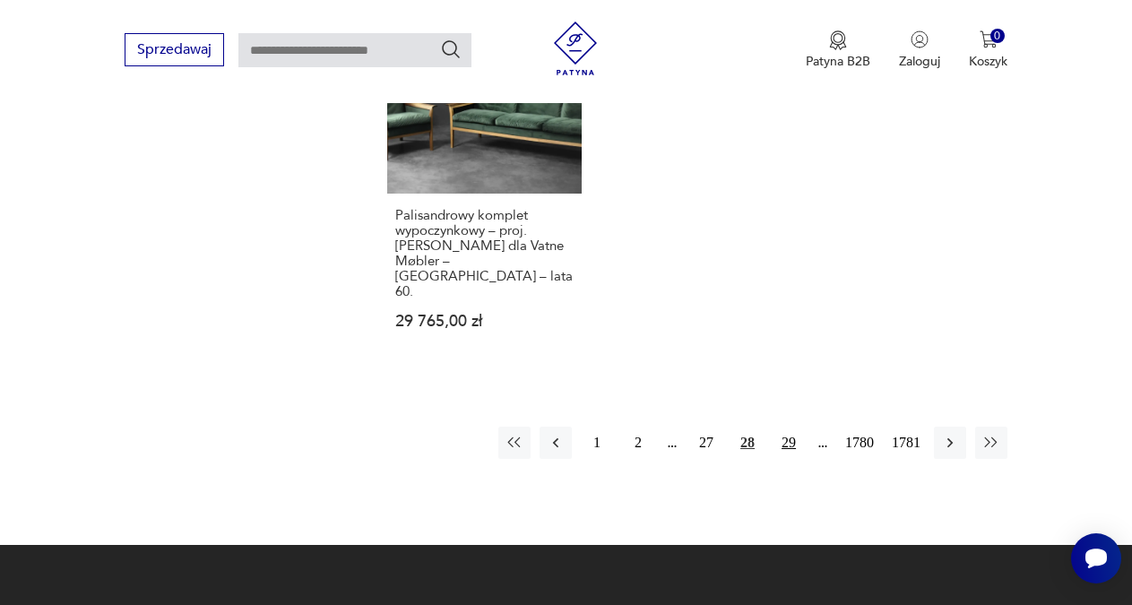
click at [790, 427] on button "29" at bounding box center [788, 443] width 32 height 32
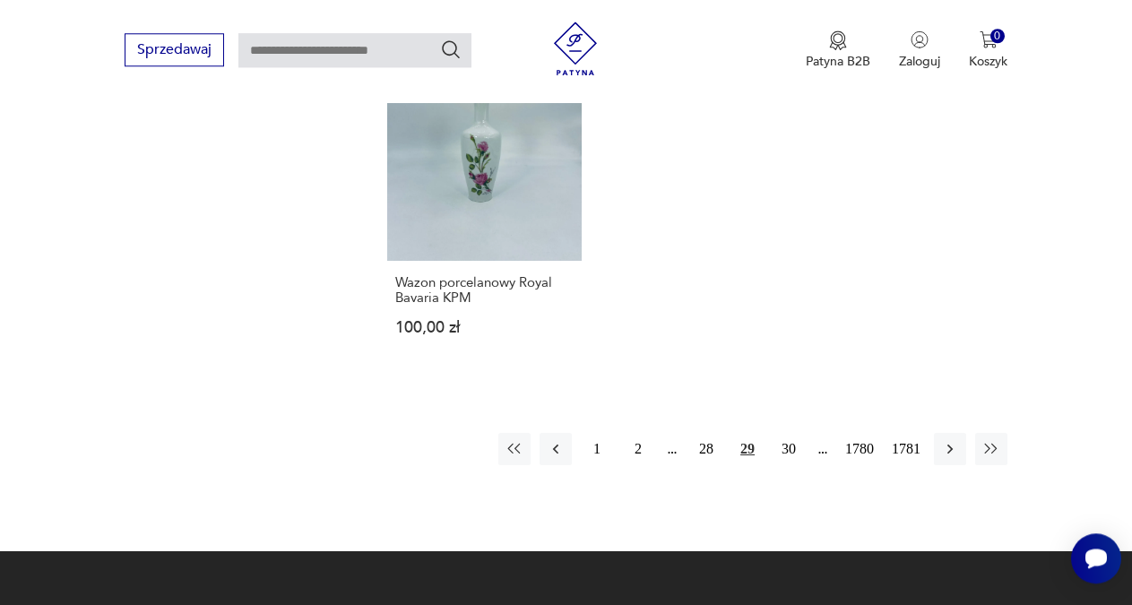
scroll to position [2228, 0]
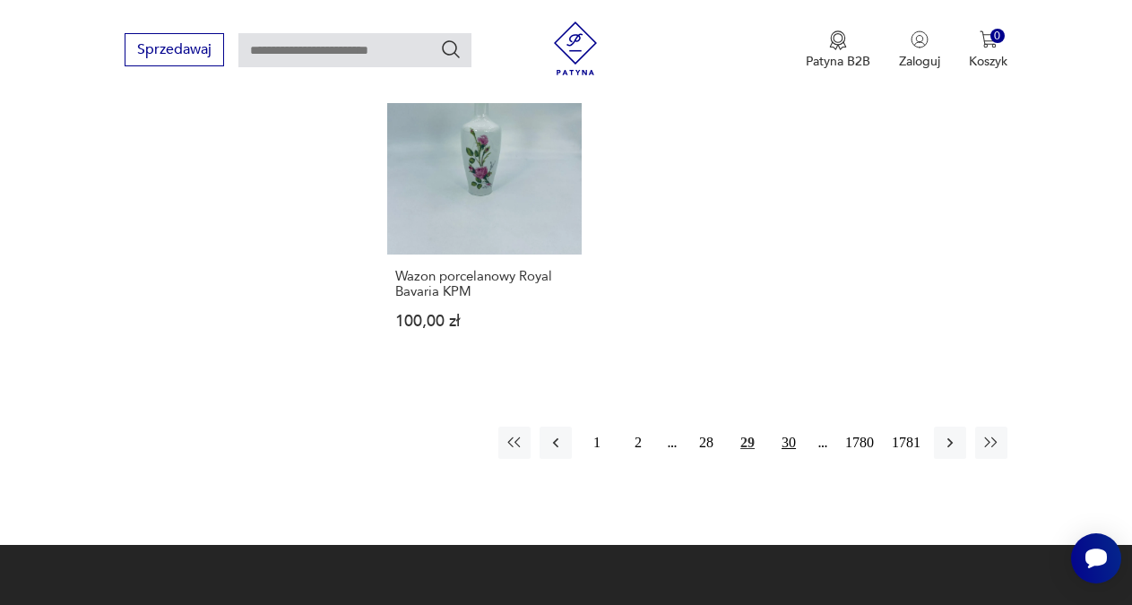
click at [789, 427] on button "30" at bounding box center [788, 443] width 32 height 32
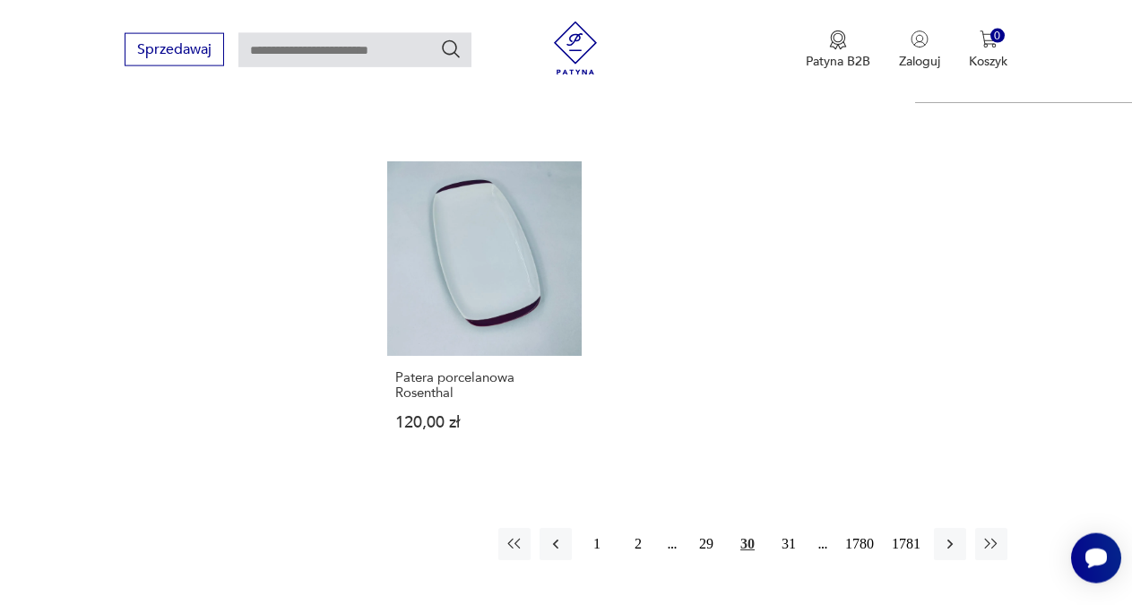
scroll to position [2258, 0]
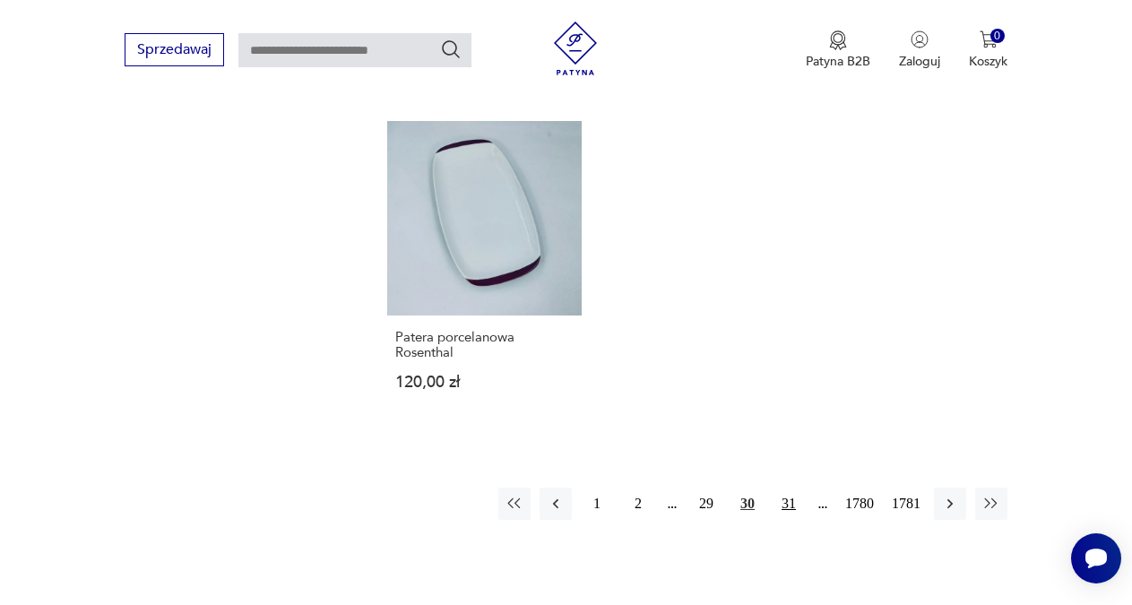
click at [786, 487] on button "31" at bounding box center [788, 503] width 32 height 32
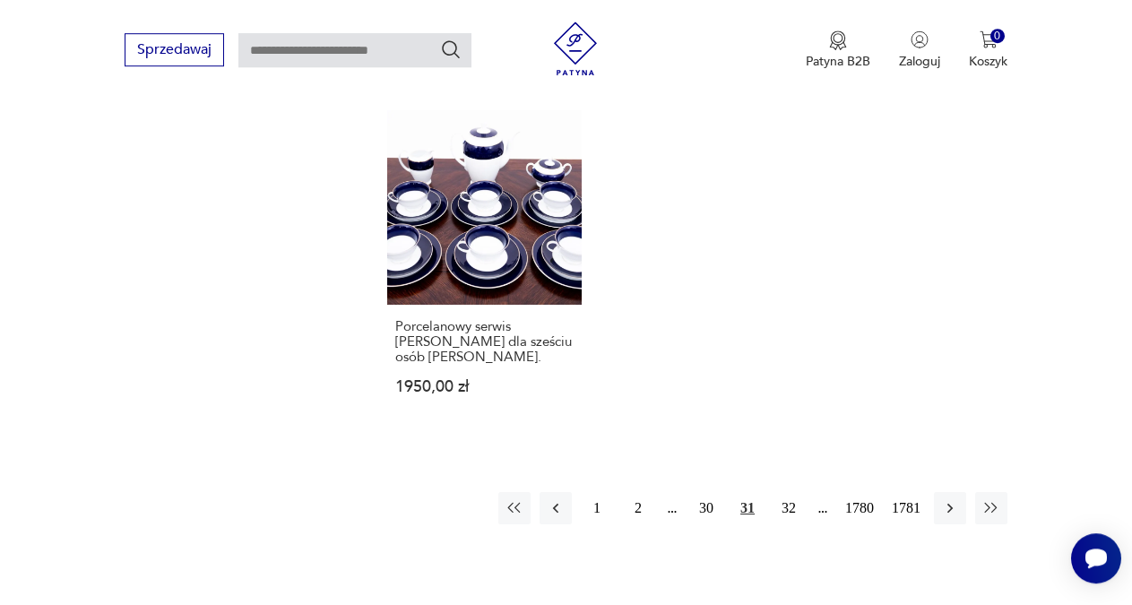
scroll to position [2243, 0]
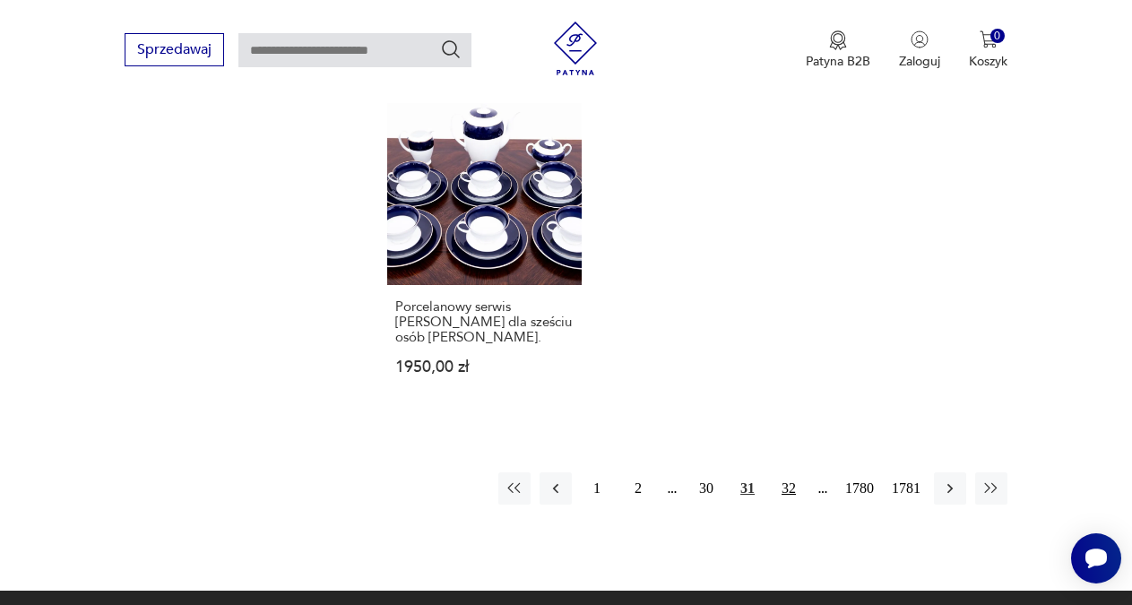
click at [787, 472] on button "32" at bounding box center [788, 488] width 32 height 32
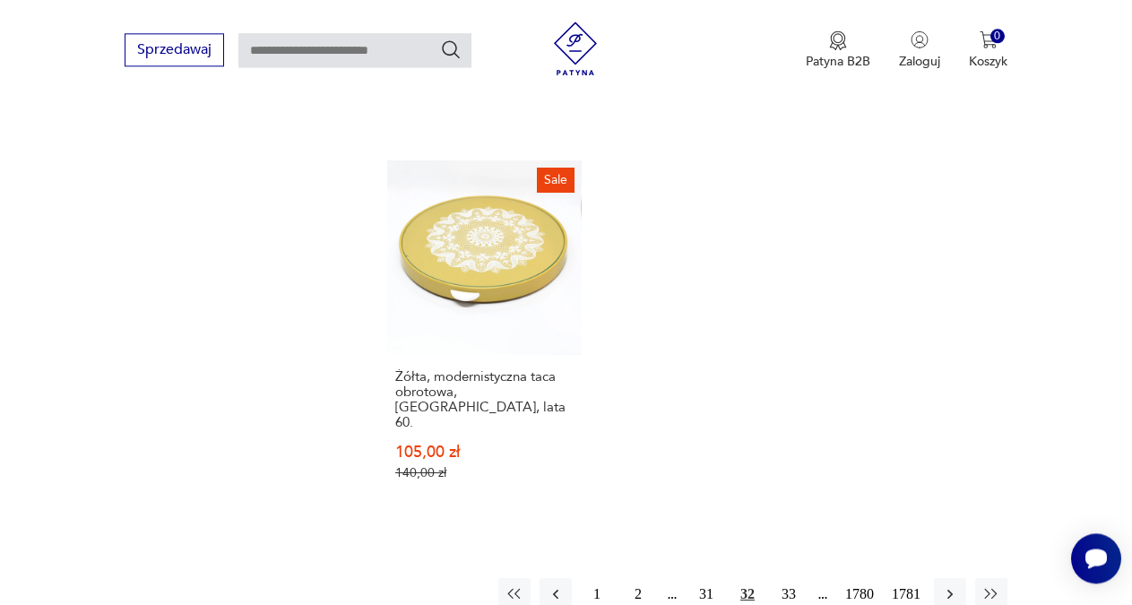
scroll to position [2243, 0]
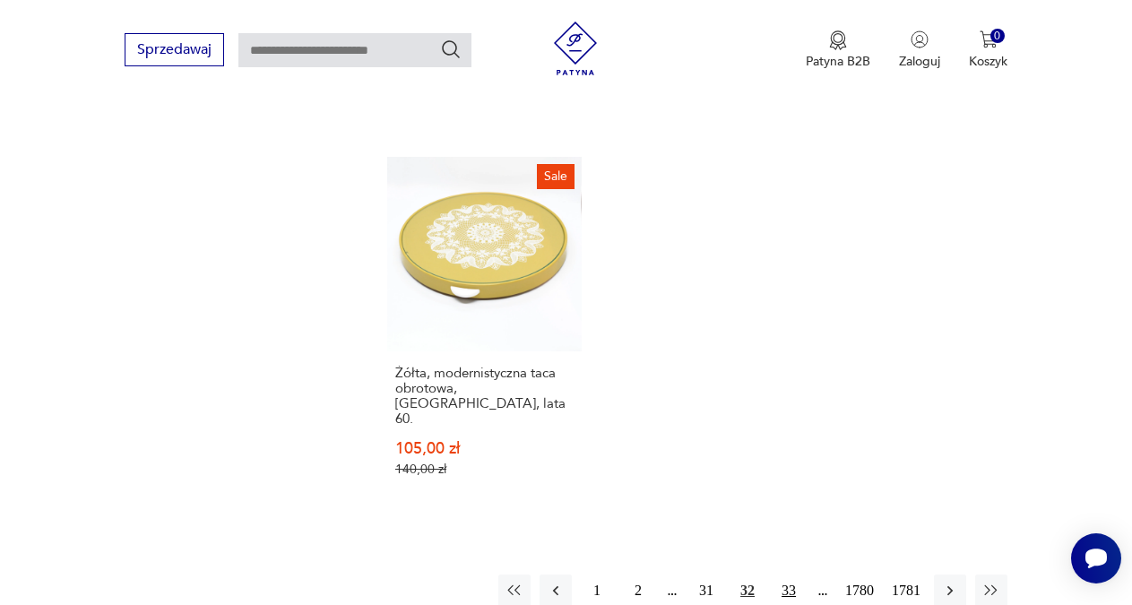
click at [786, 574] on button "33" at bounding box center [788, 590] width 32 height 32
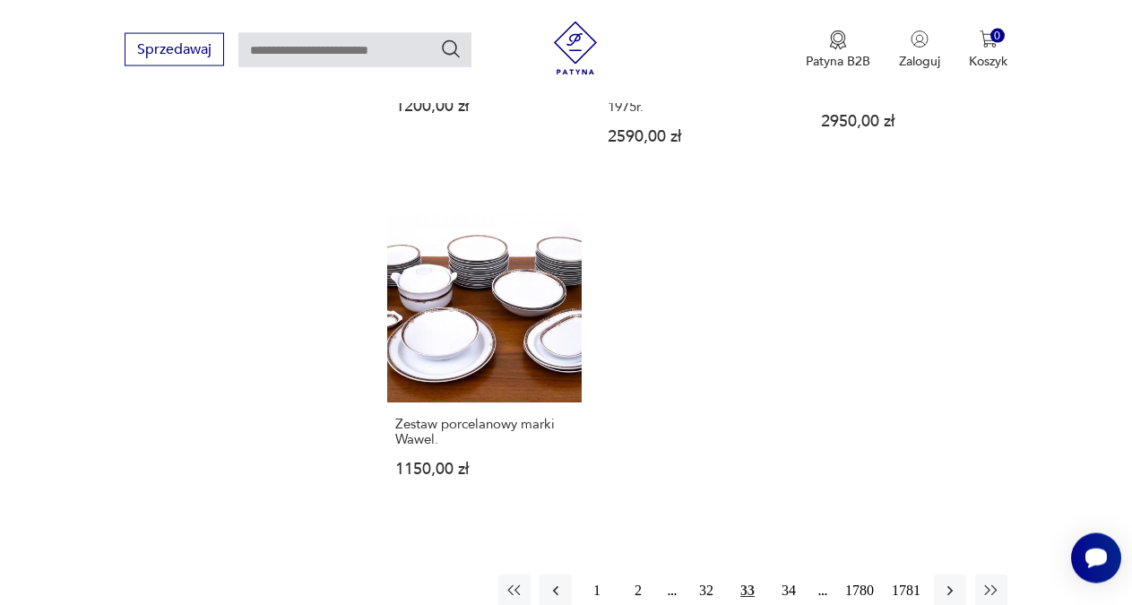
scroll to position [2304, 0]
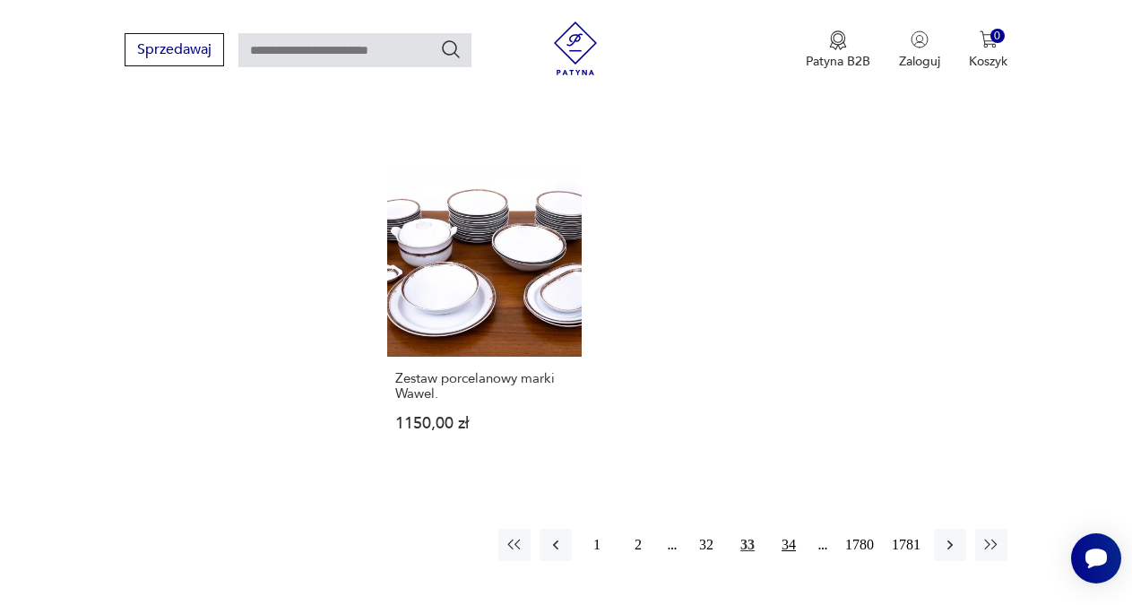
click at [785, 529] on button "34" at bounding box center [788, 545] width 32 height 32
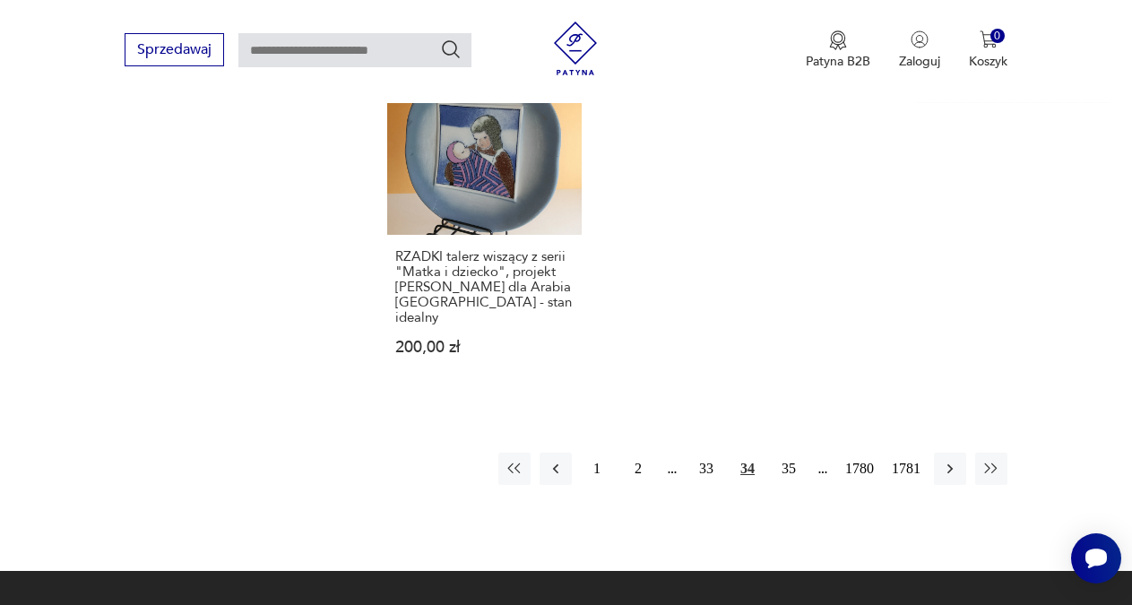
scroll to position [2334, 0]
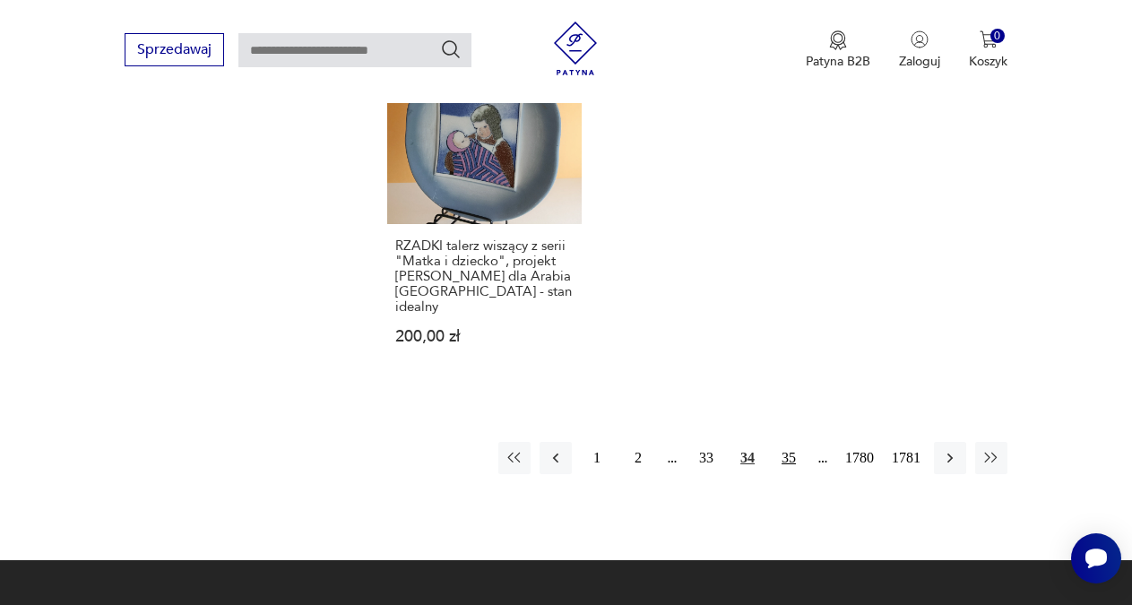
click at [787, 442] on button "35" at bounding box center [788, 458] width 32 height 32
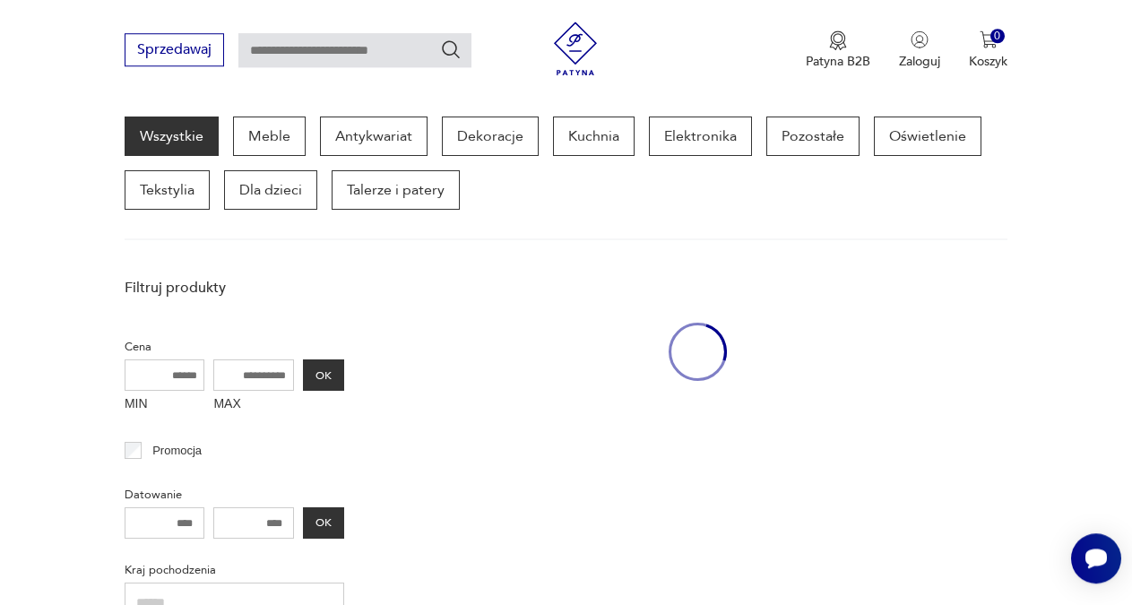
scroll to position [232, 0]
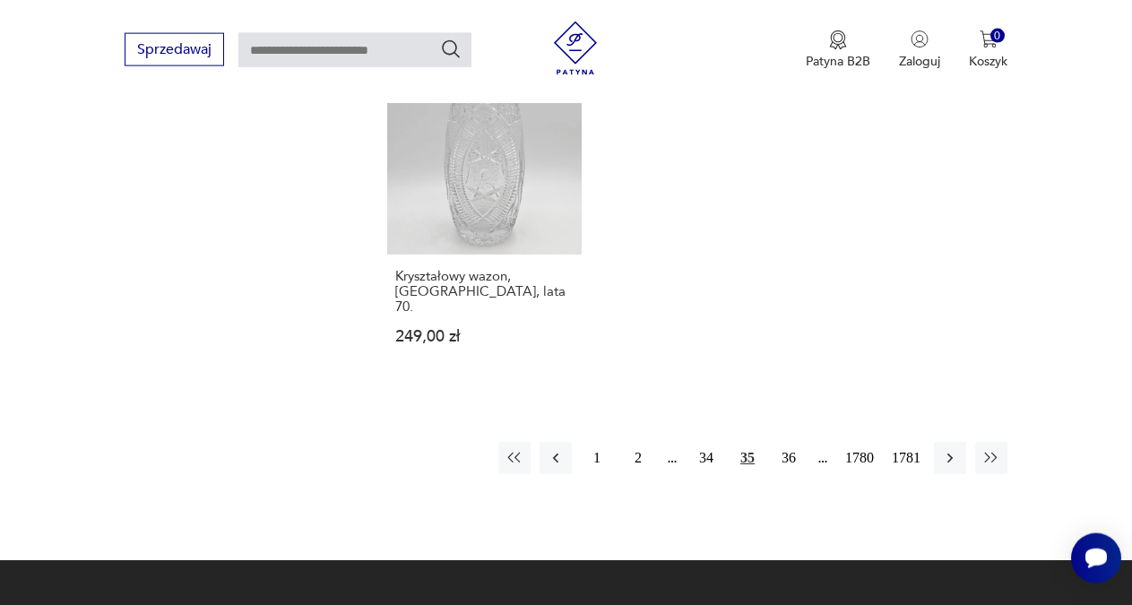
scroll to position [2350, 0]
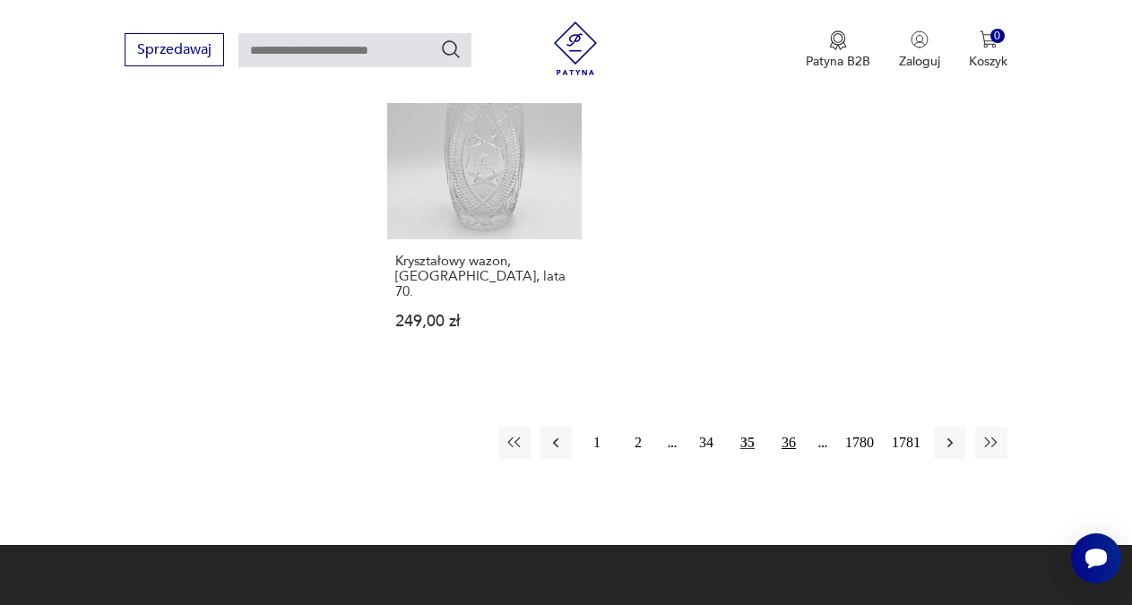
click at [791, 427] on button "36" at bounding box center [788, 443] width 32 height 32
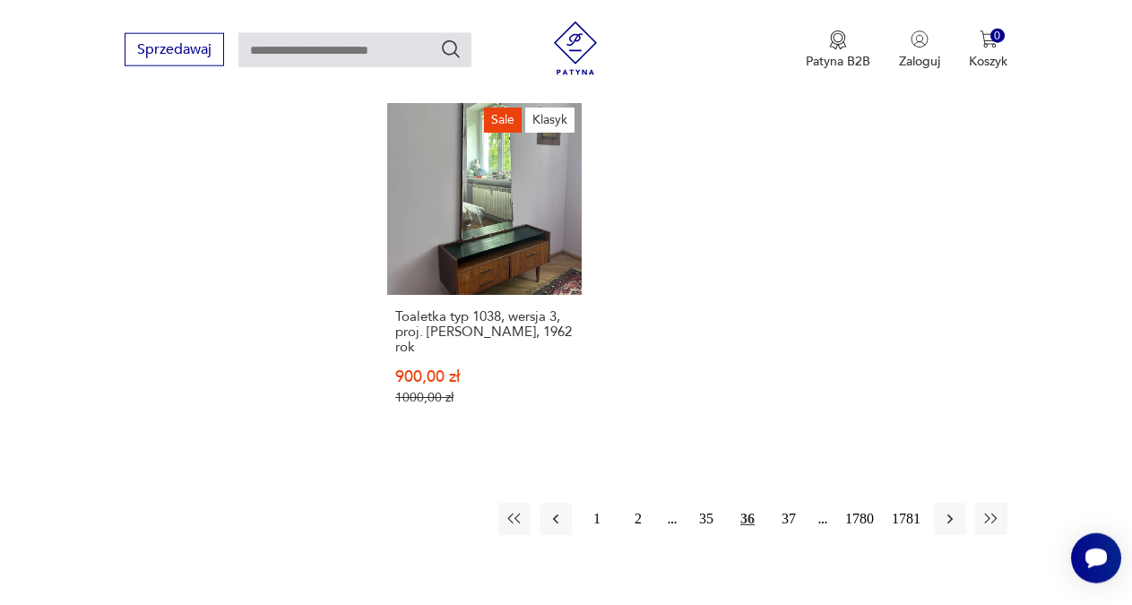
scroll to position [2289, 0]
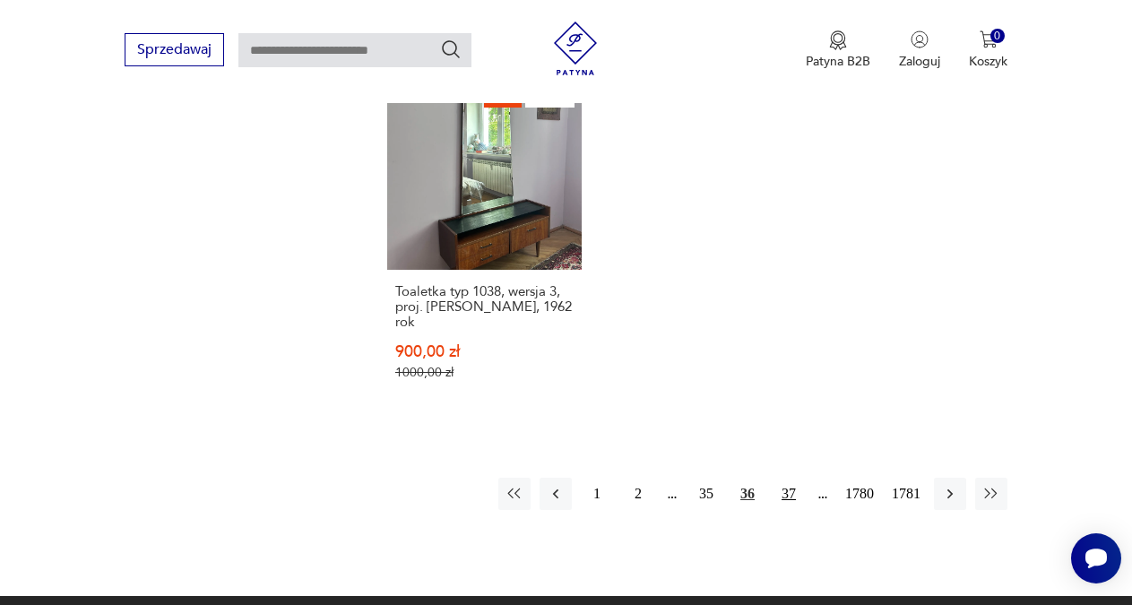
click at [789, 478] on button "37" at bounding box center [788, 494] width 32 height 32
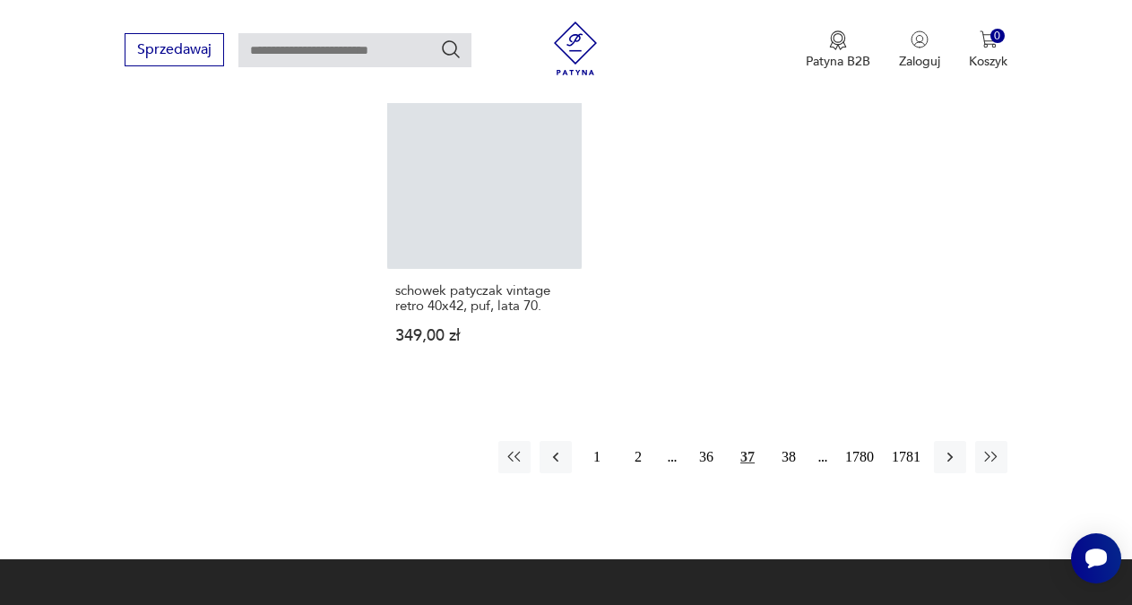
scroll to position [2228, 0]
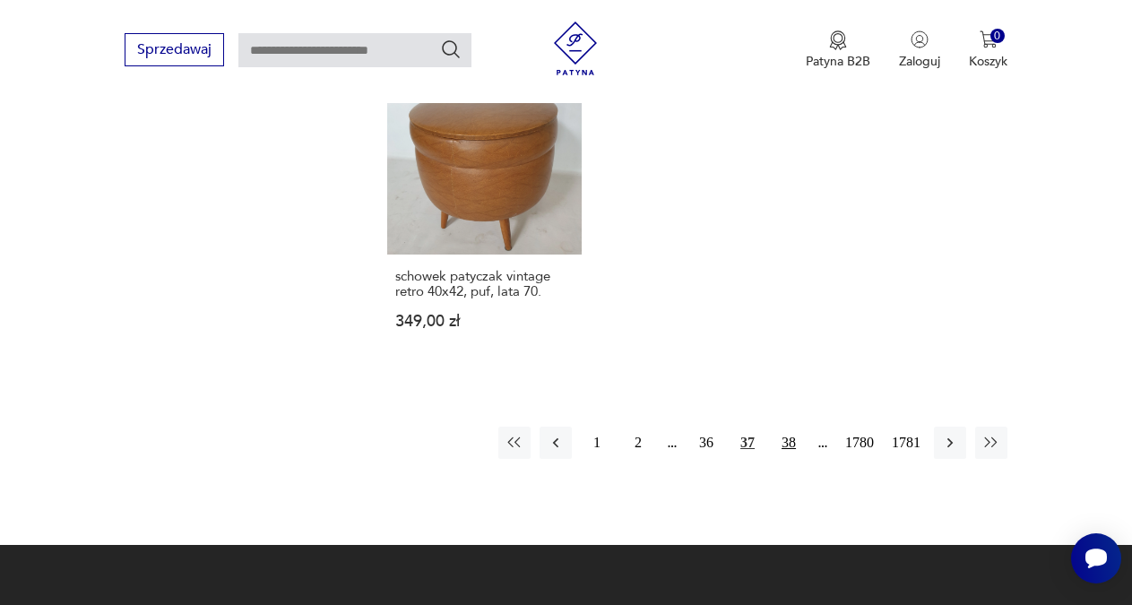
click at [788, 434] on button "38" at bounding box center [788, 443] width 32 height 32
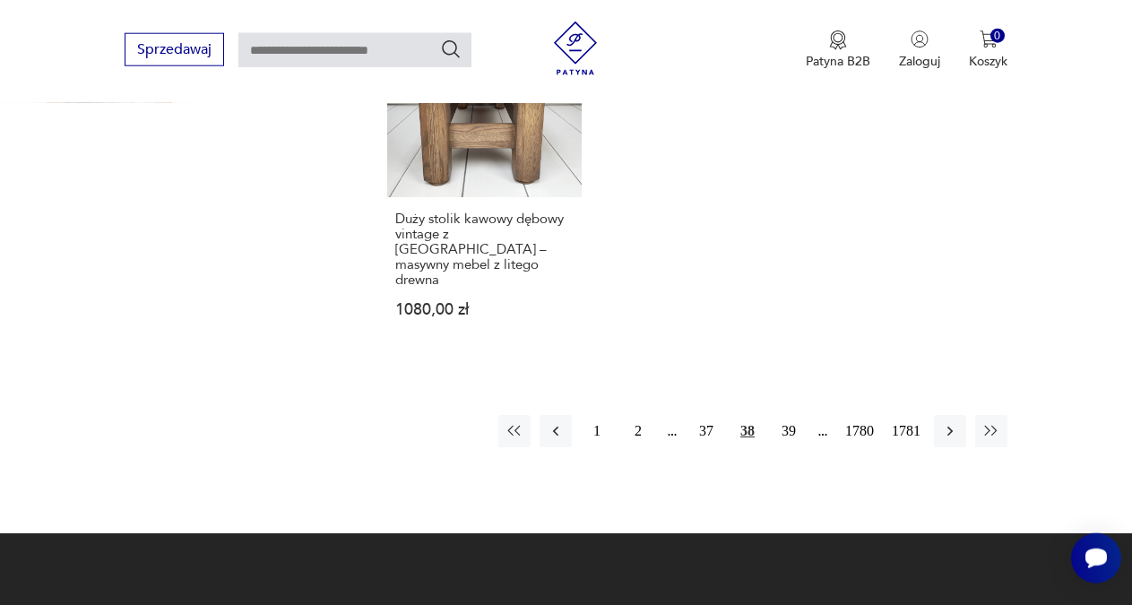
scroll to position [2333, 0]
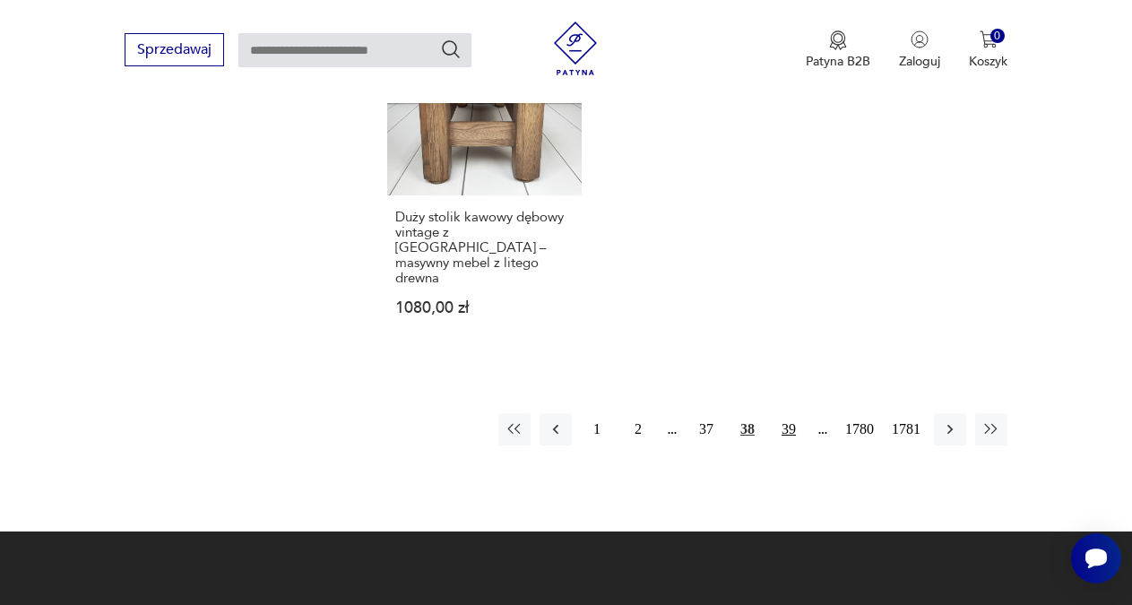
click at [781, 413] on button "39" at bounding box center [788, 429] width 32 height 32
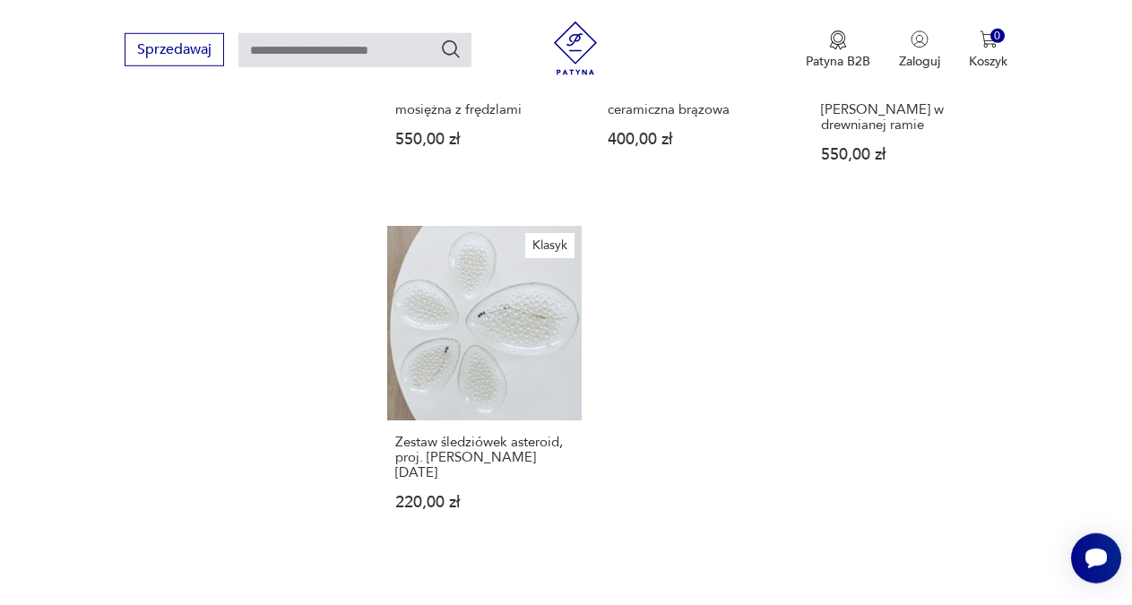
scroll to position [2136, 0]
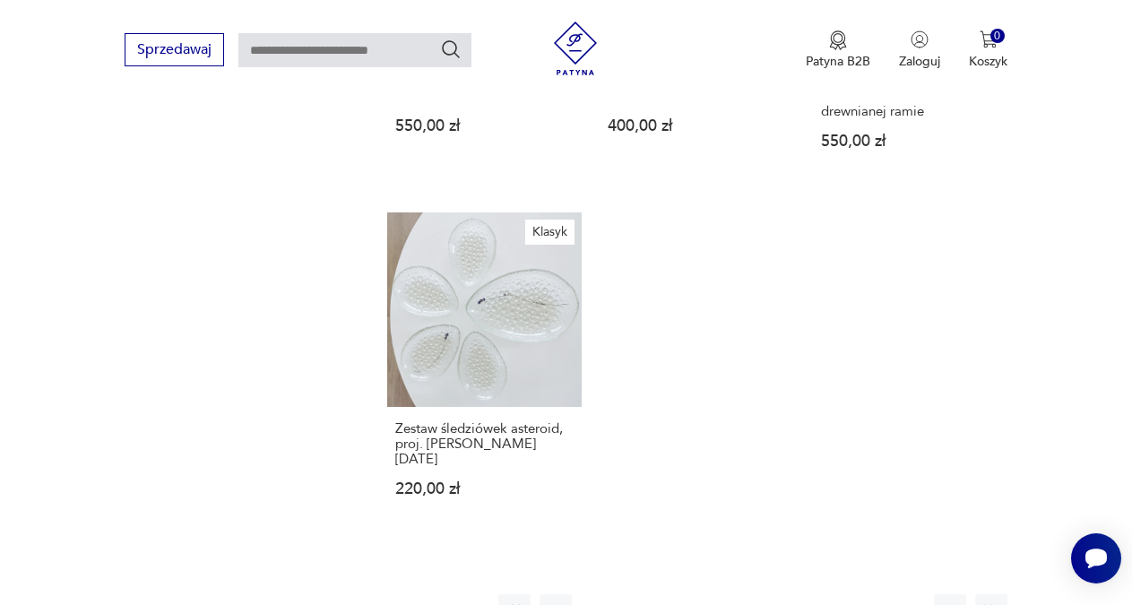
click at [790, 594] on button "40" at bounding box center [788, 610] width 32 height 32
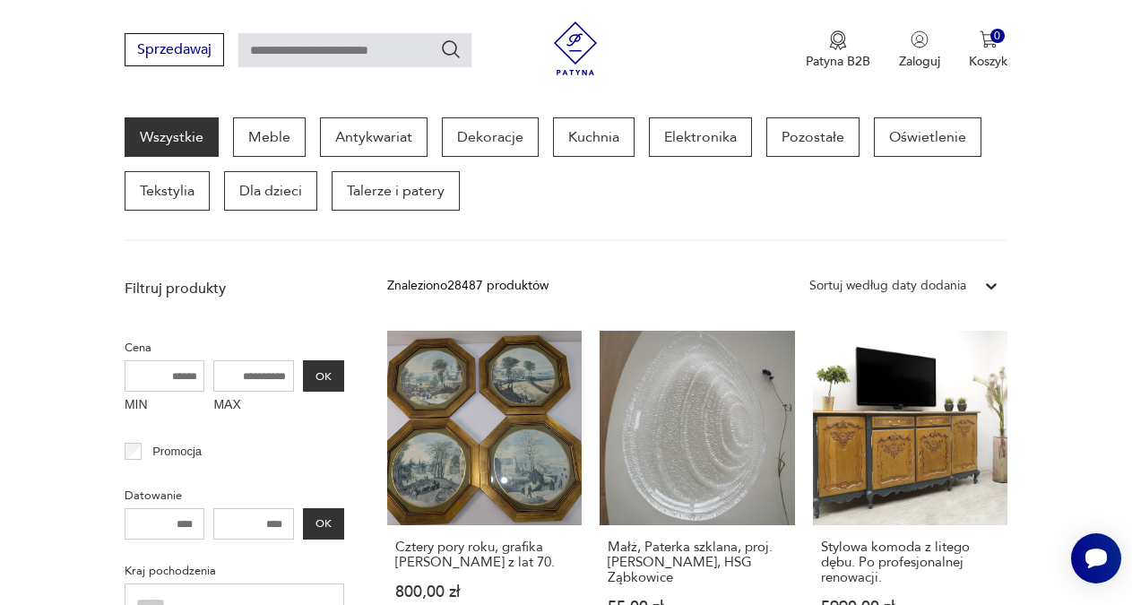
scroll to position [278, 0]
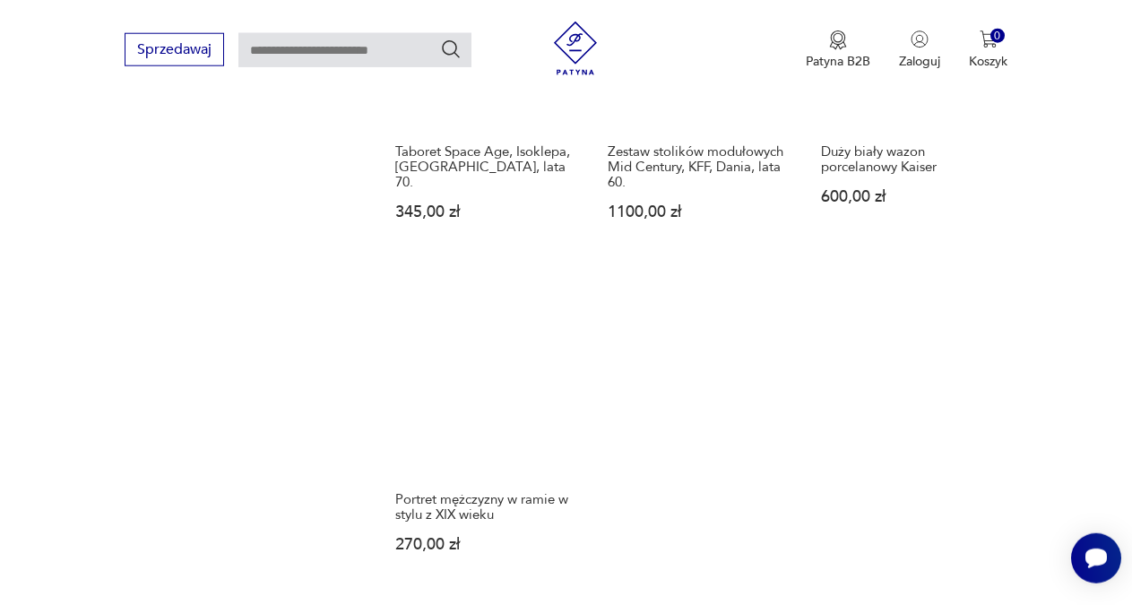
drag, startPoint x: 1137, startPoint y: 597, endPoint x: 1138, endPoint y: 617, distance: 20.6
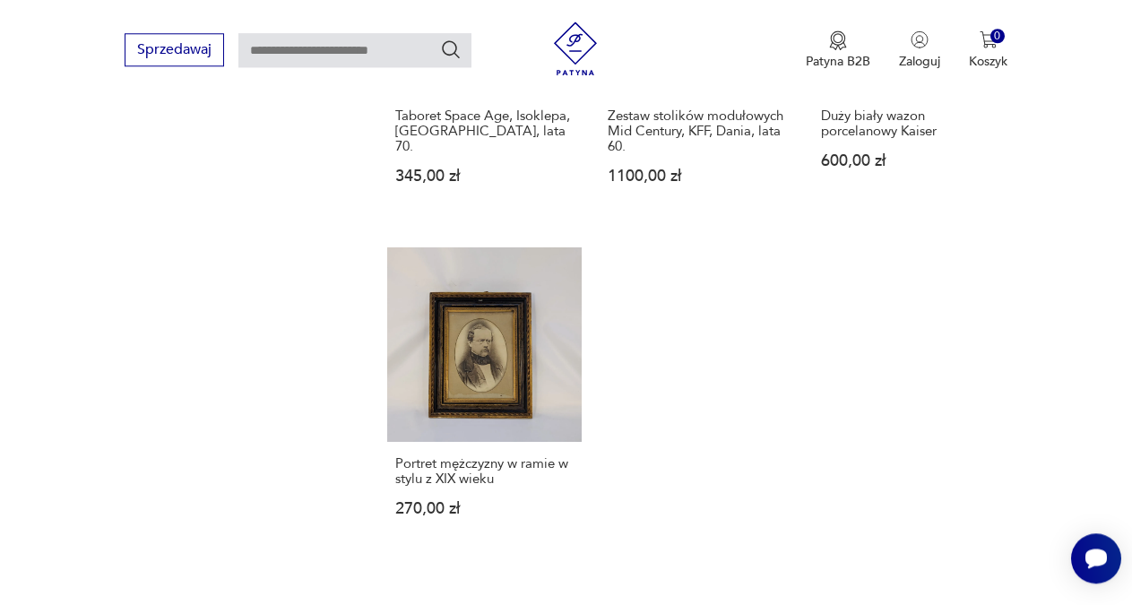
scroll to position [2075, 0]
